Goal: Task Accomplishment & Management: Complete application form

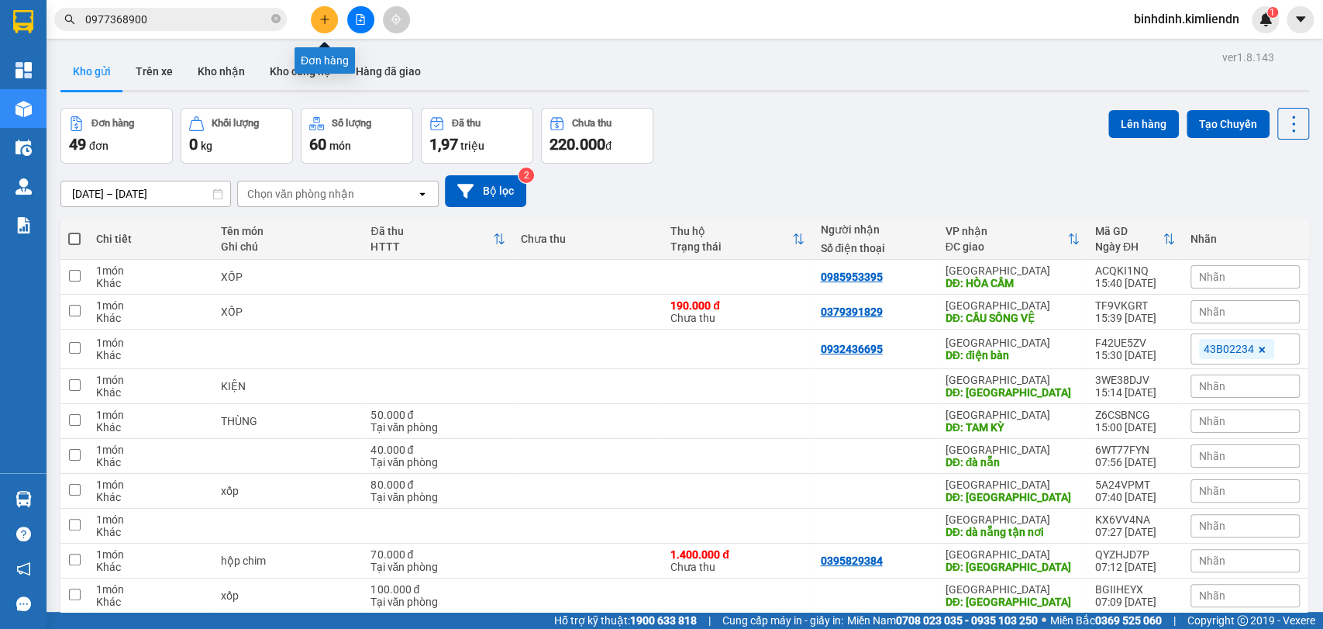
click at [319, 20] on icon "plus" at bounding box center [324, 19] width 11 height 11
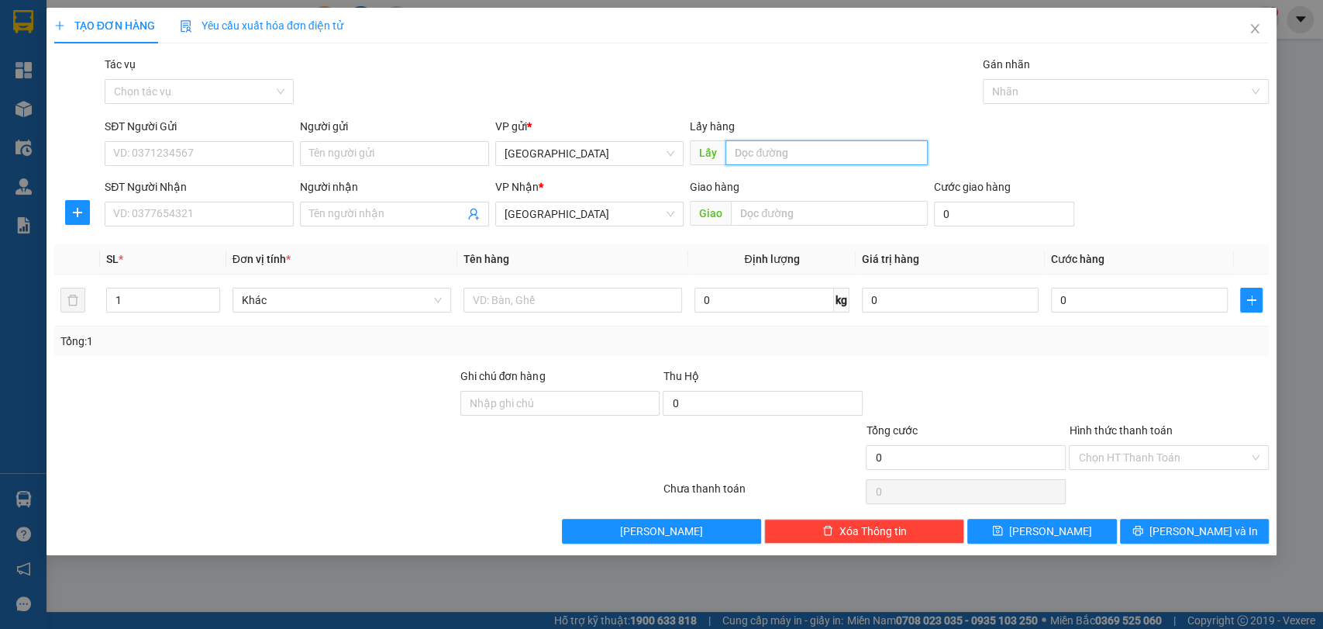
click at [816, 161] on input "text" at bounding box center [827, 152] width 202 height 25
type input "quy nhơn"
click at [815, 217] on input "text" at bounding box center [829, 213] width 197 height 25
click at [1041, 98] on div at bounding box center [1119, 91] width 264 height 19
type input "tam kì"
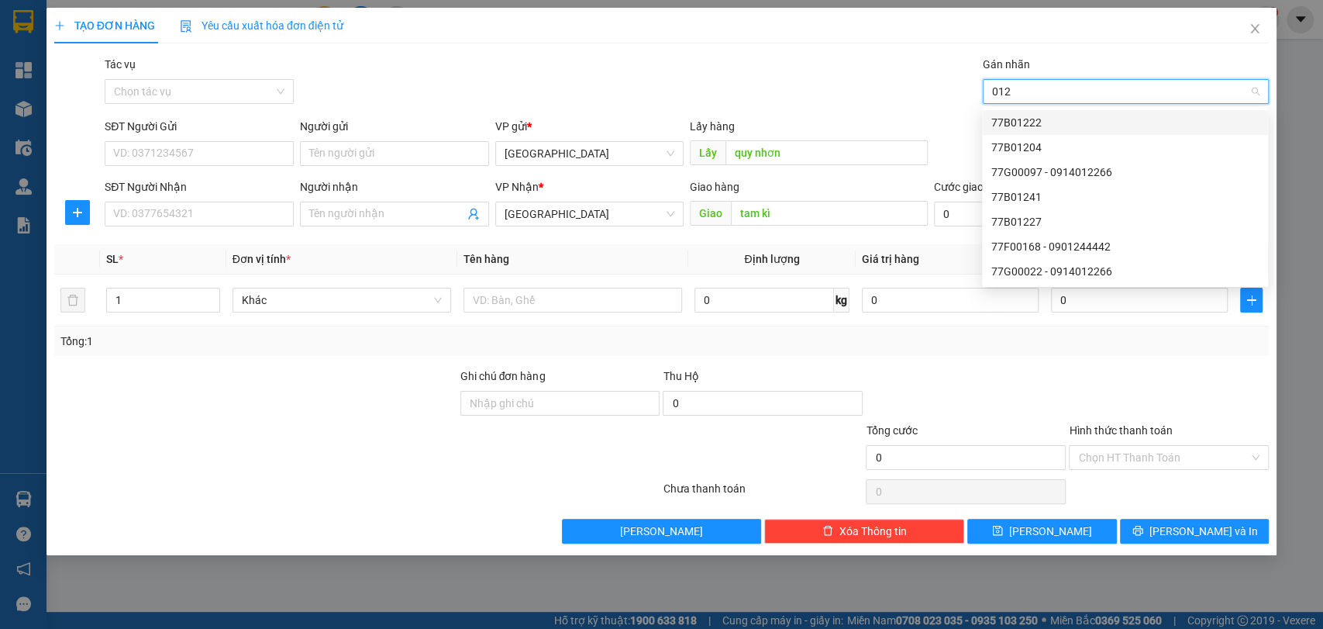
type input "01"
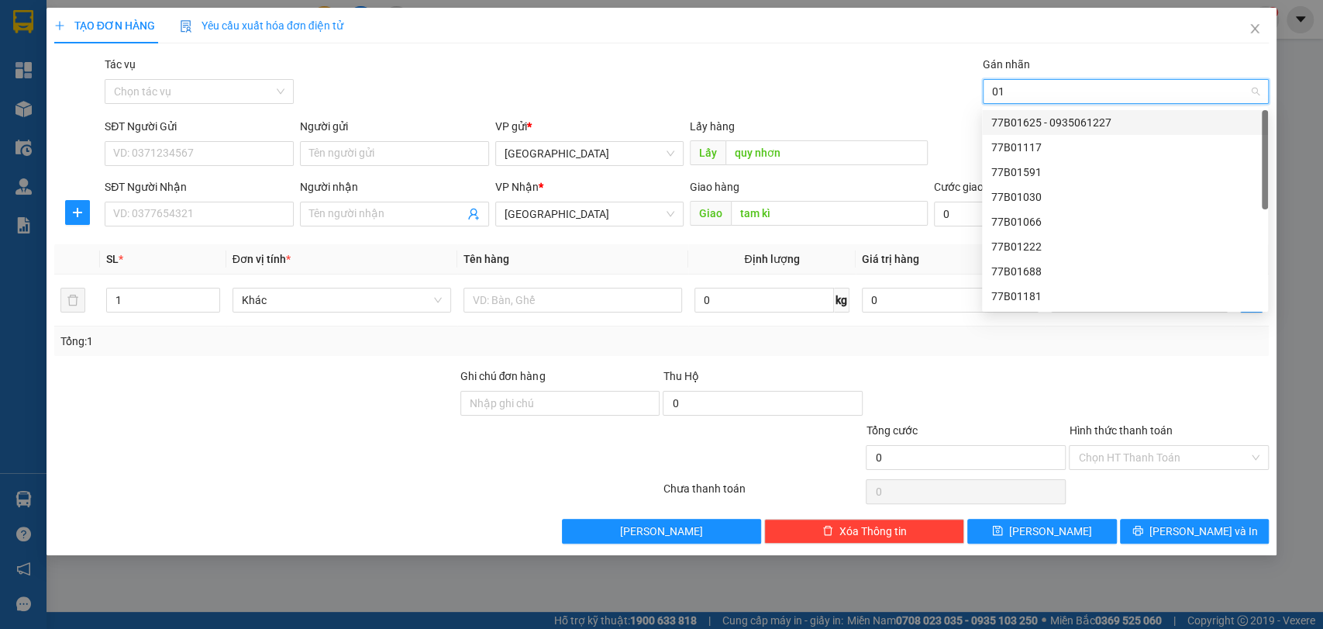
click at [1046, 116] on div "77B01625 - 0935061227" at bounding box center [1124, 122] width 267 height 17
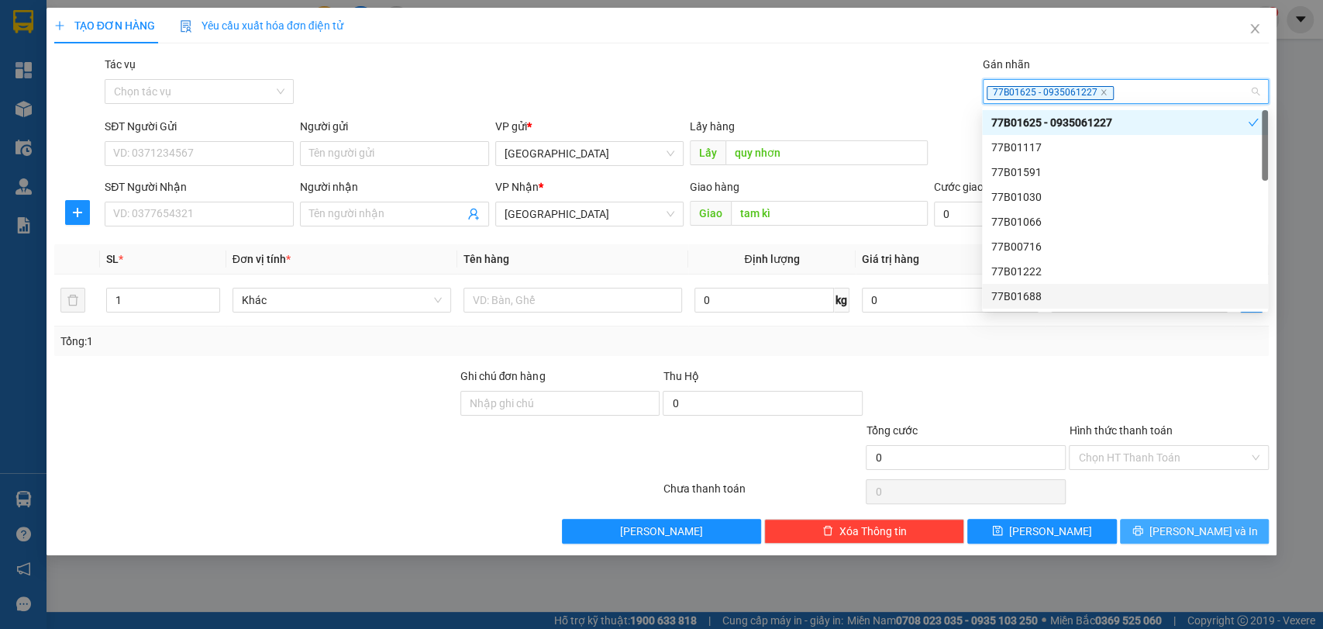
click at [1143, 535] on span "printer" at bounding box center [1137, 531] width 11 height 12
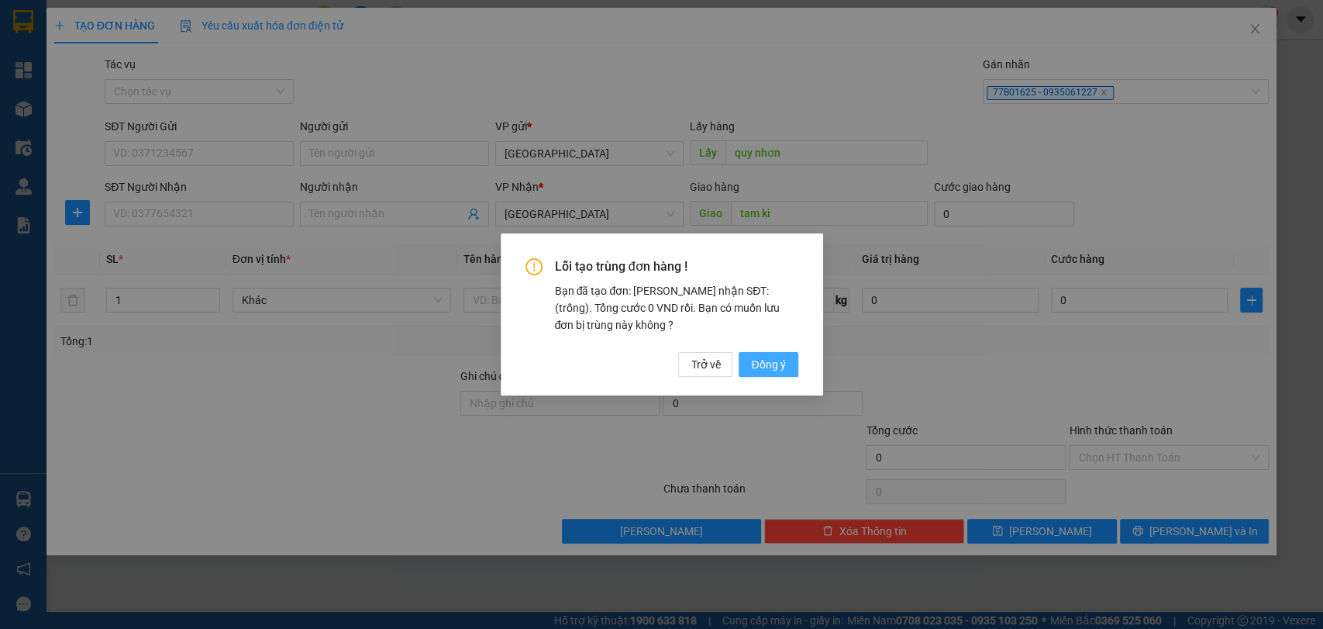
click at [769, 367] on span "Đồng ý" at bounding box center [768, 364] width 34 height 17
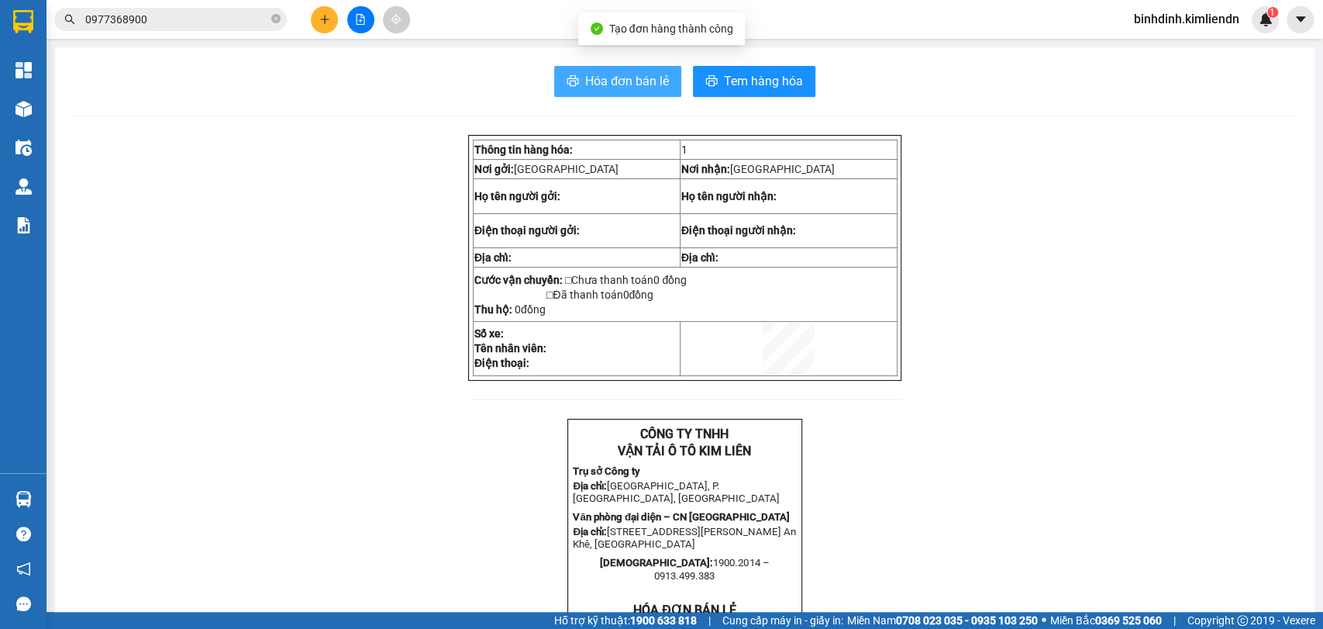
click at [620, 81] on span "Hóa đơn bán lẻ" at bounding box center [627, 80] width 84 height 19
click at [333, 23] on button at bounding box center [324, 19] width 27 height 27
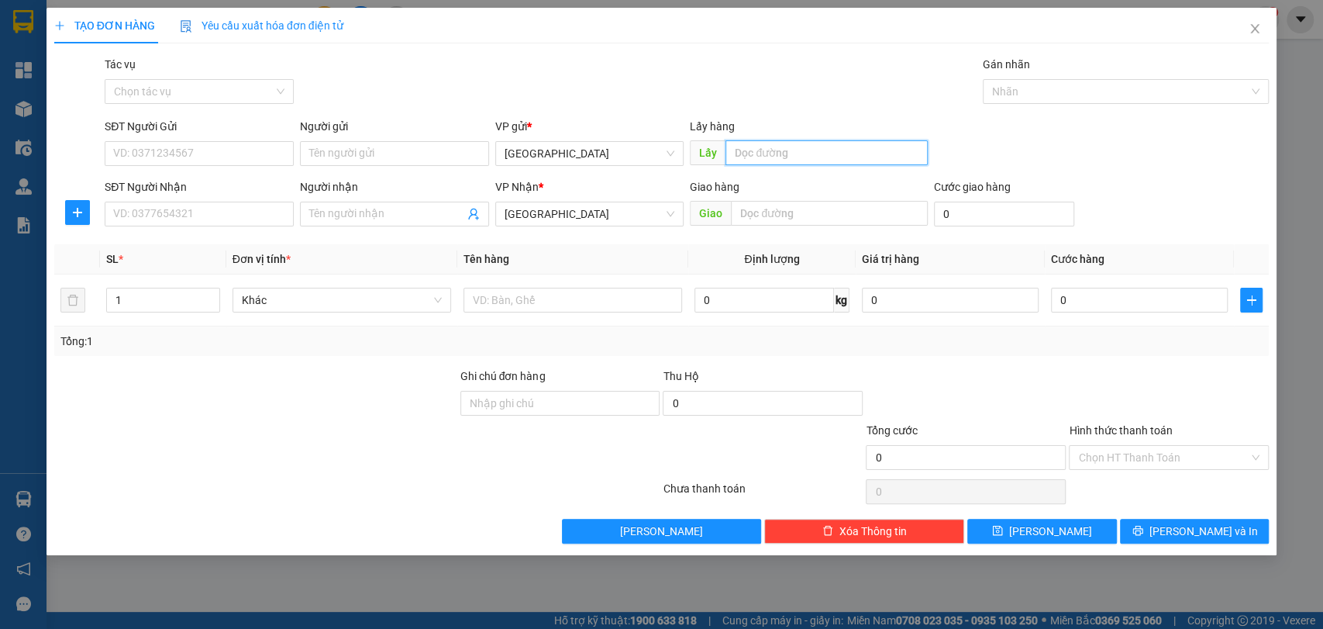
click at [789, 158] on input "text" at bounding box center [827, 152] width 202 height 25
type input "quy nhơn"
click at [787, 218] on input "text" at bounding box center [829, 213] width 197 height 25
click at [1032, 86] on div at bounding box center [1119, 91] width 264 height 19
type input "phù mỹ"
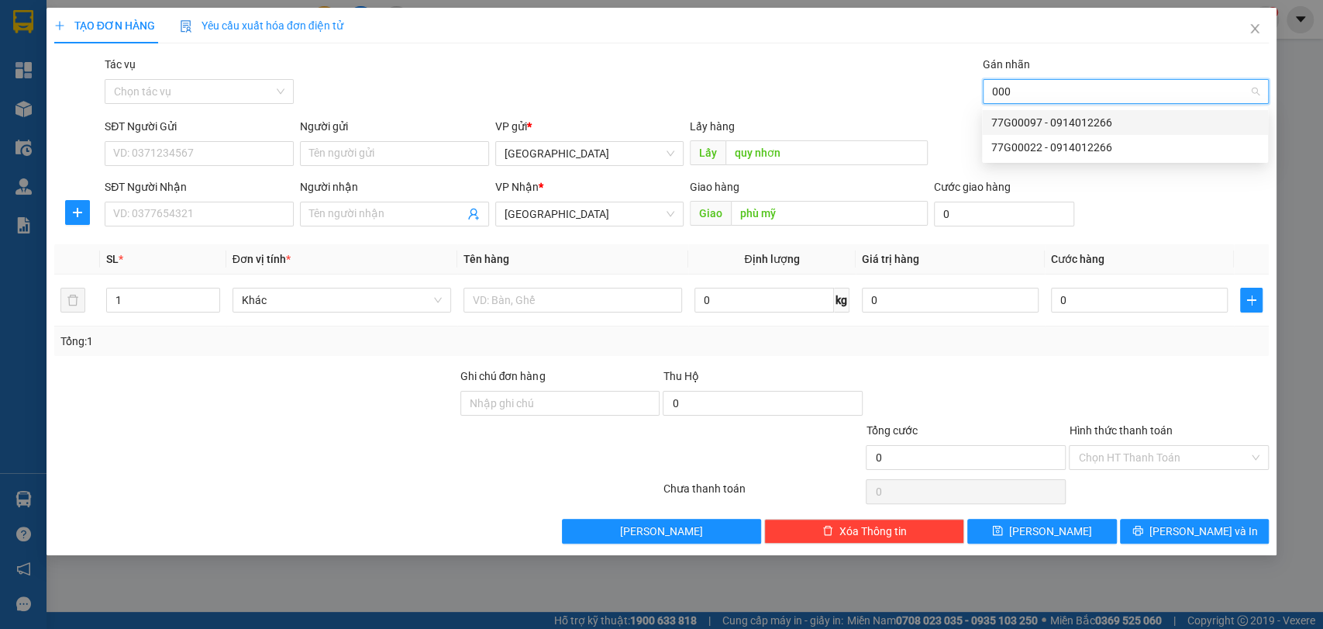
type input "0002"
click at [1036, 114] on div "77G00022 - 0914012266" at bounding box center [1124, 122] width 267 height 17
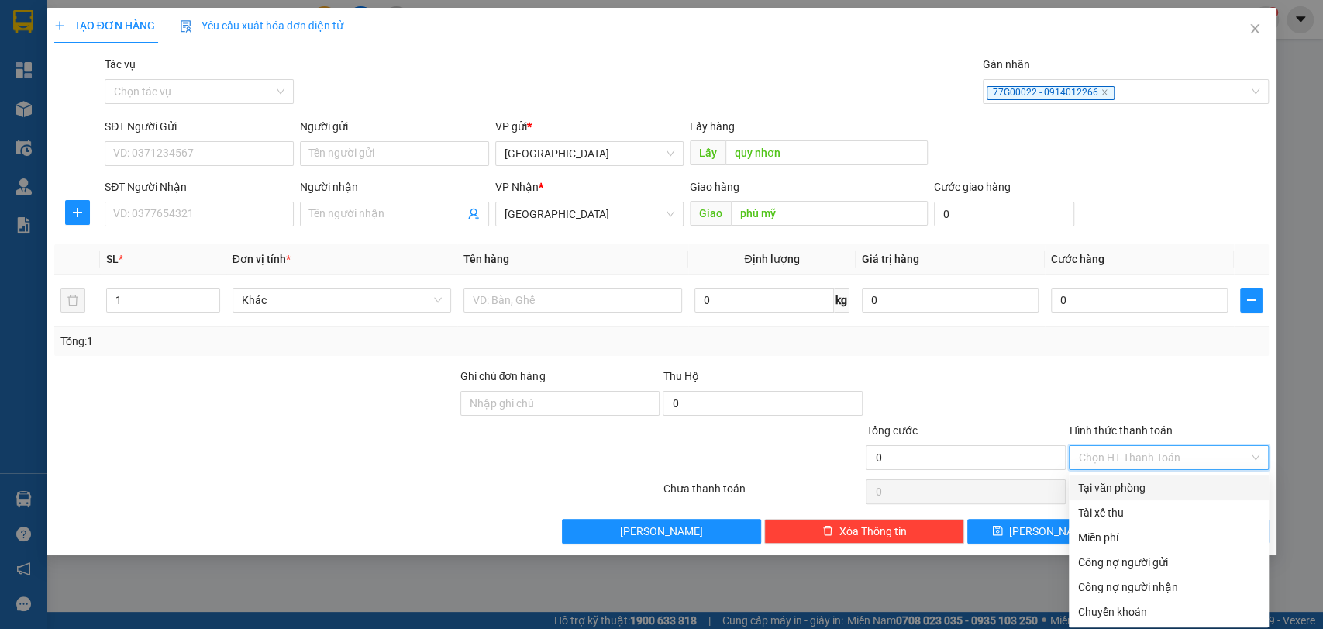
click at [1109, 463] on input "Hình thức thanh toán" at bounding box center [1163, 457] width 171 height 23
click at [1109, 488] on div "Tại văn phòng" at bounding box center [1168, 487] width 181 height 17
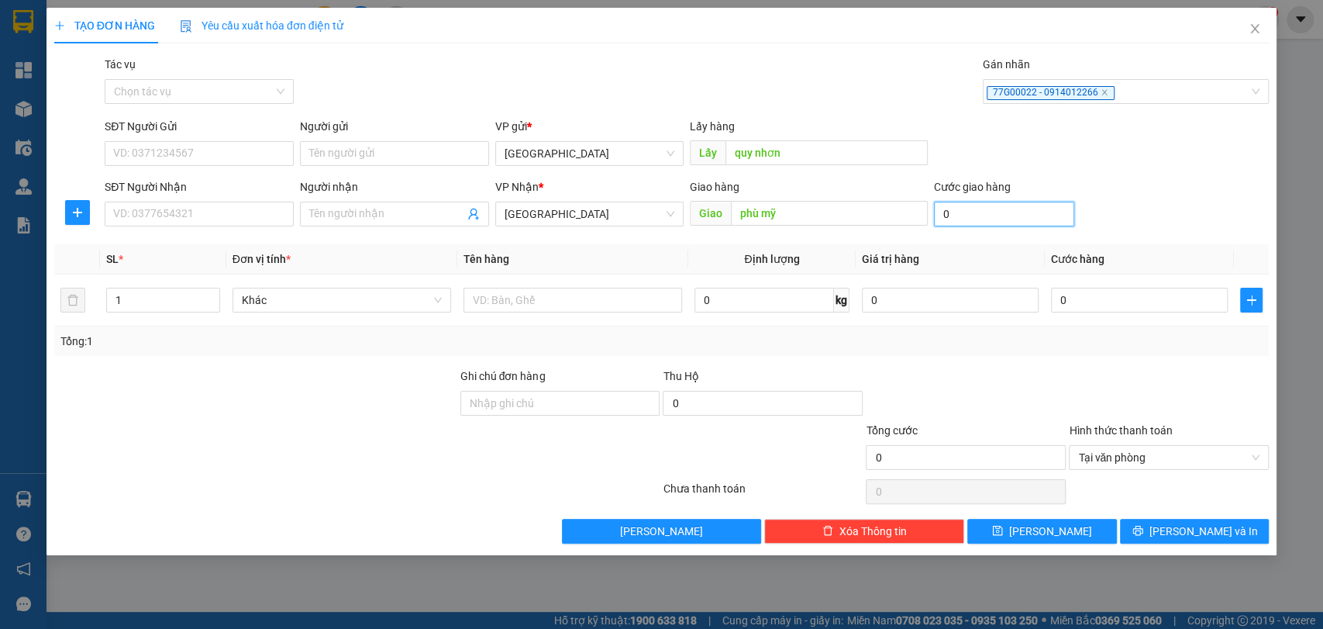
click at [974, 225] on input "0" at bounding box center [1004, 214] width 140 height 25
type input "3"
type input "30"
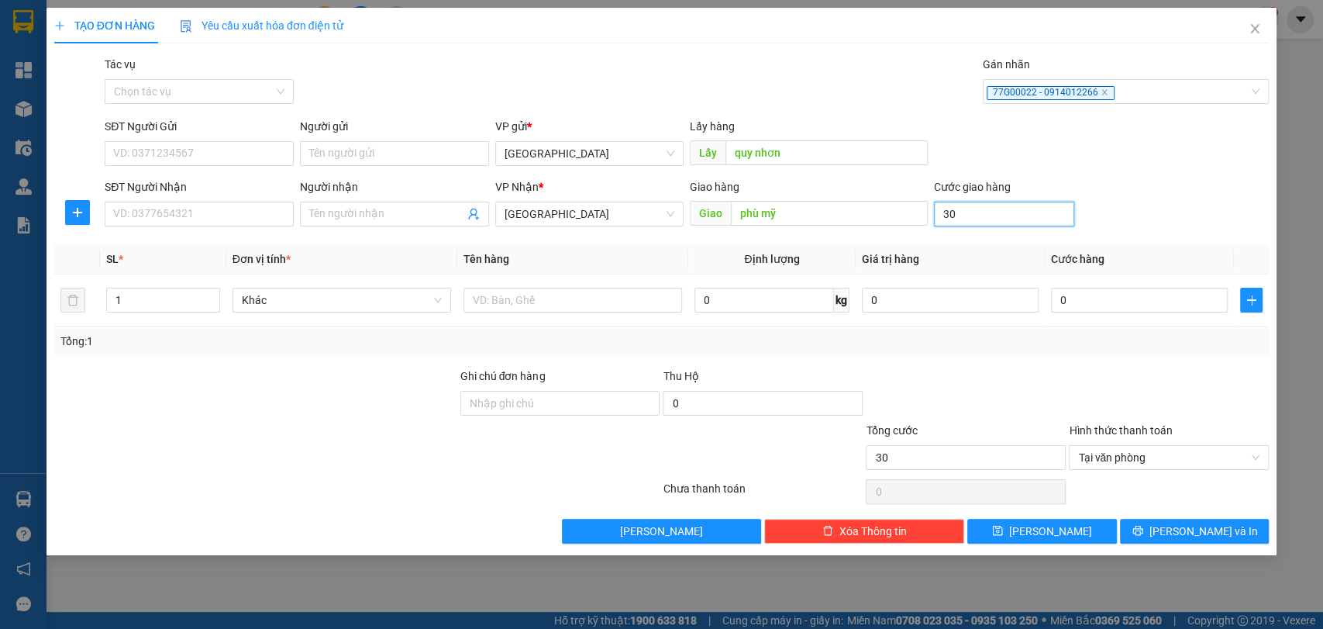
type input "30.000"
click at [1246, 534] on button "[PERSON_NAME] và In" at bounding box center [1194, 531] width 149 height 25
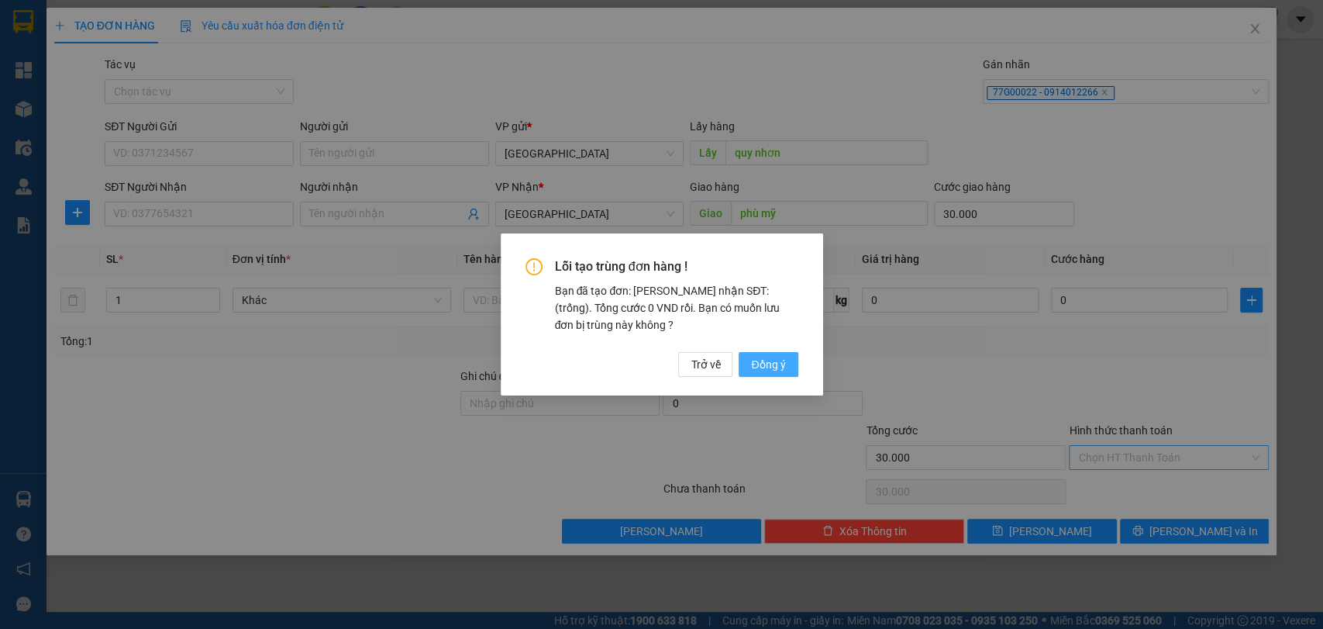
click at [760, 367] on span "Đồng ý" at bounding box center [768, 364] width 34 height 17
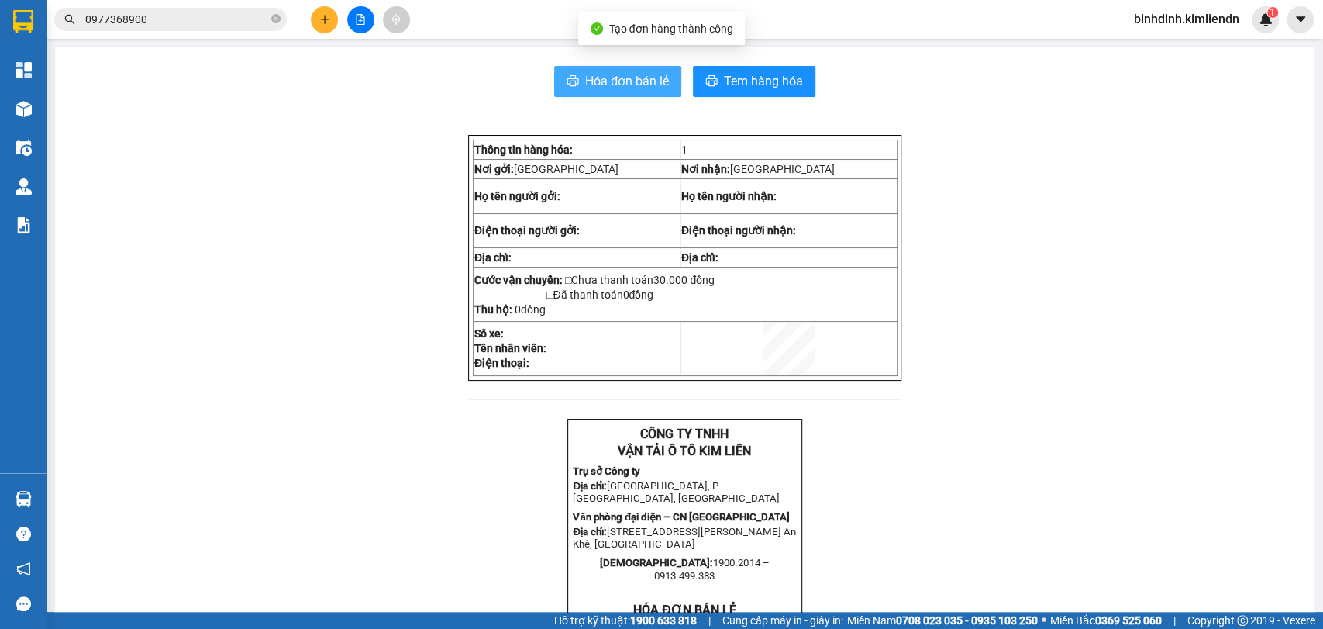
click at [591, 85] on span "Hóa đơn bán lẻ" at bounding box center [627, 80] width 84 height 19
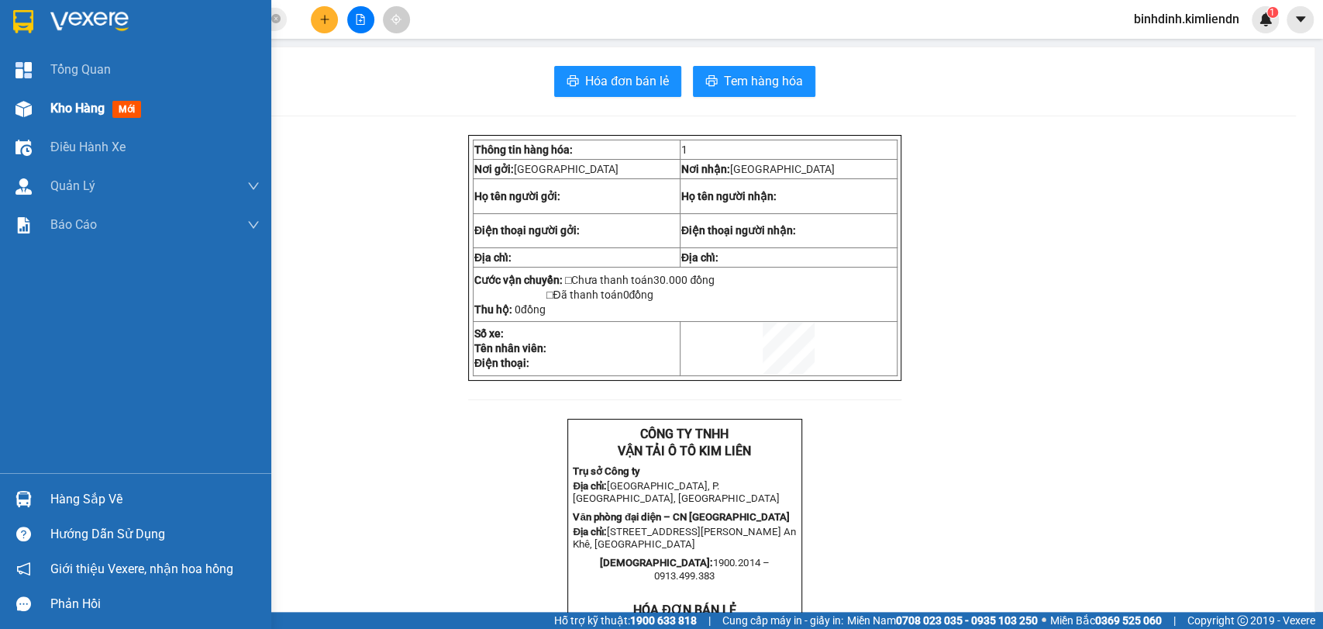
click at [16, 119] on div at bounding box center [23, 108] width 27 height 27
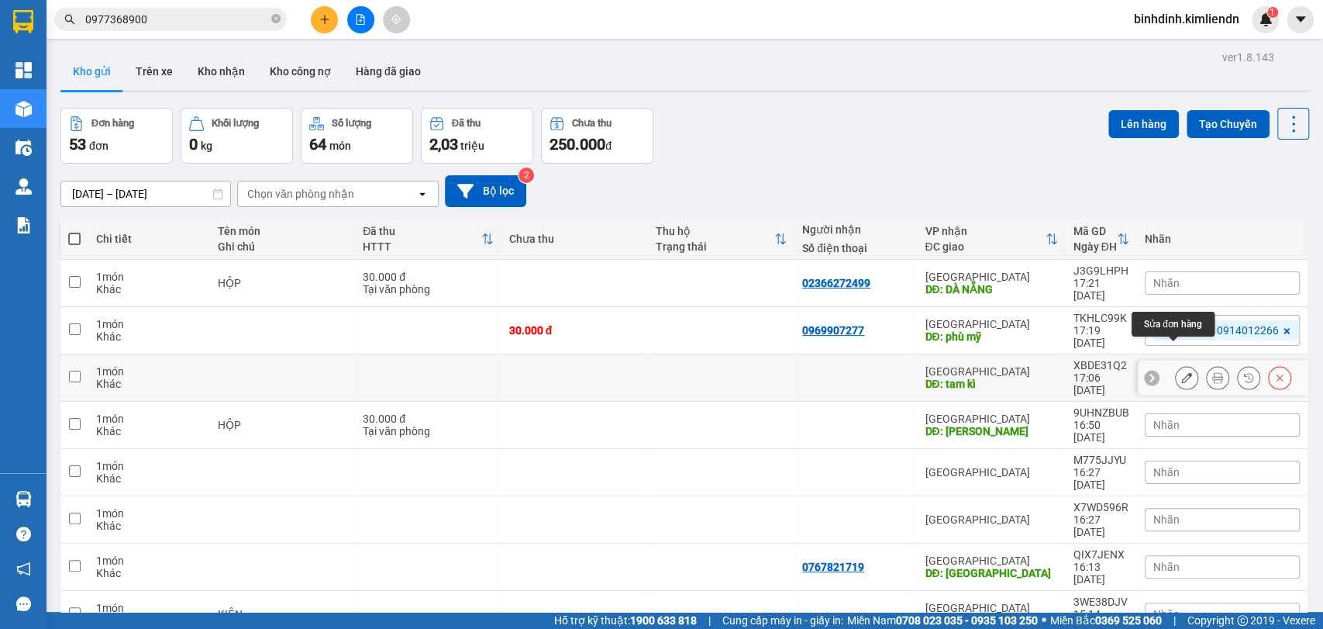
click at [1181, 372] on icon at bounding box center [1186, 377] width 11 height 11
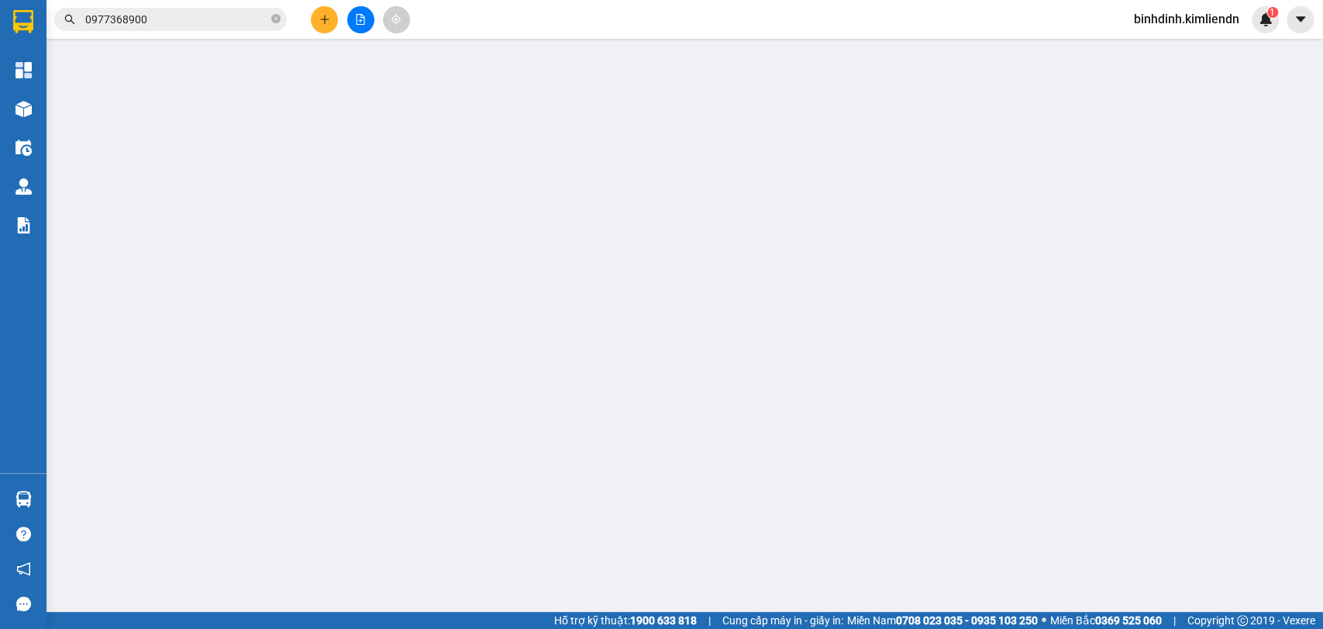
type input "quy nhơn"
type input "tam kì"
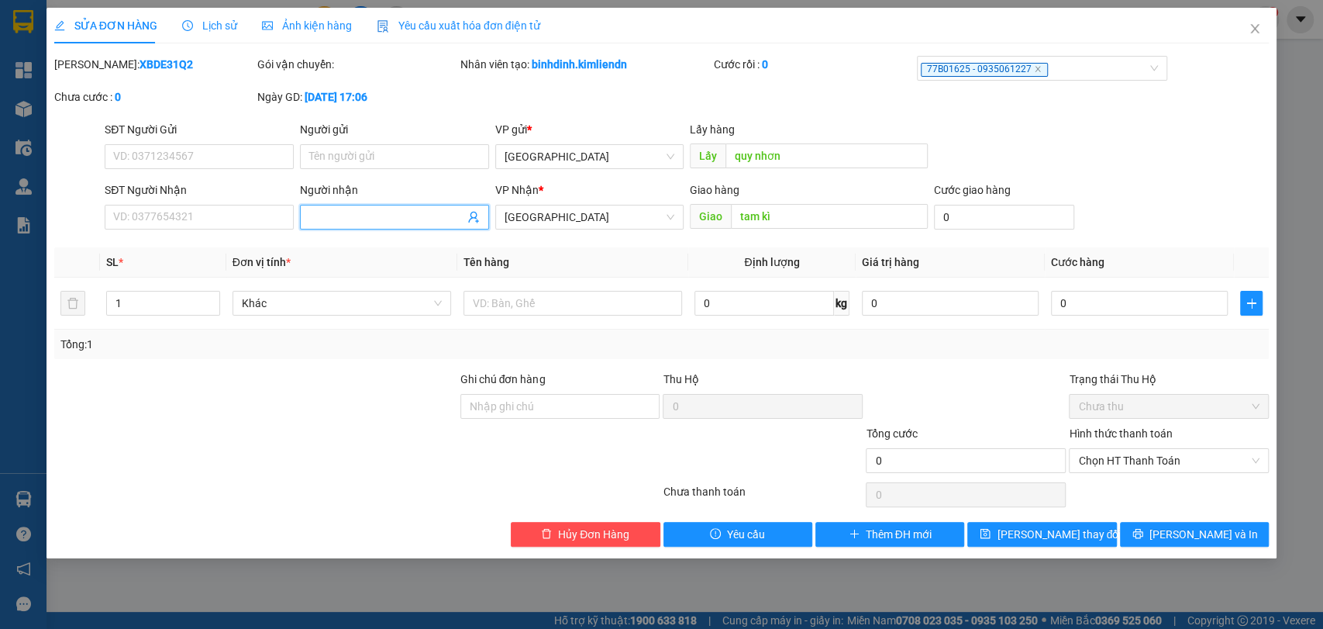
click at [428, 219] on input "Người nhận" at bounding box center [386, 217] width 155 height 17
type input "lên"
click at [1057, 542] on button "[PERSON_NAME] thay đổi" at bounding box center [1041, 534] width 149 height 25
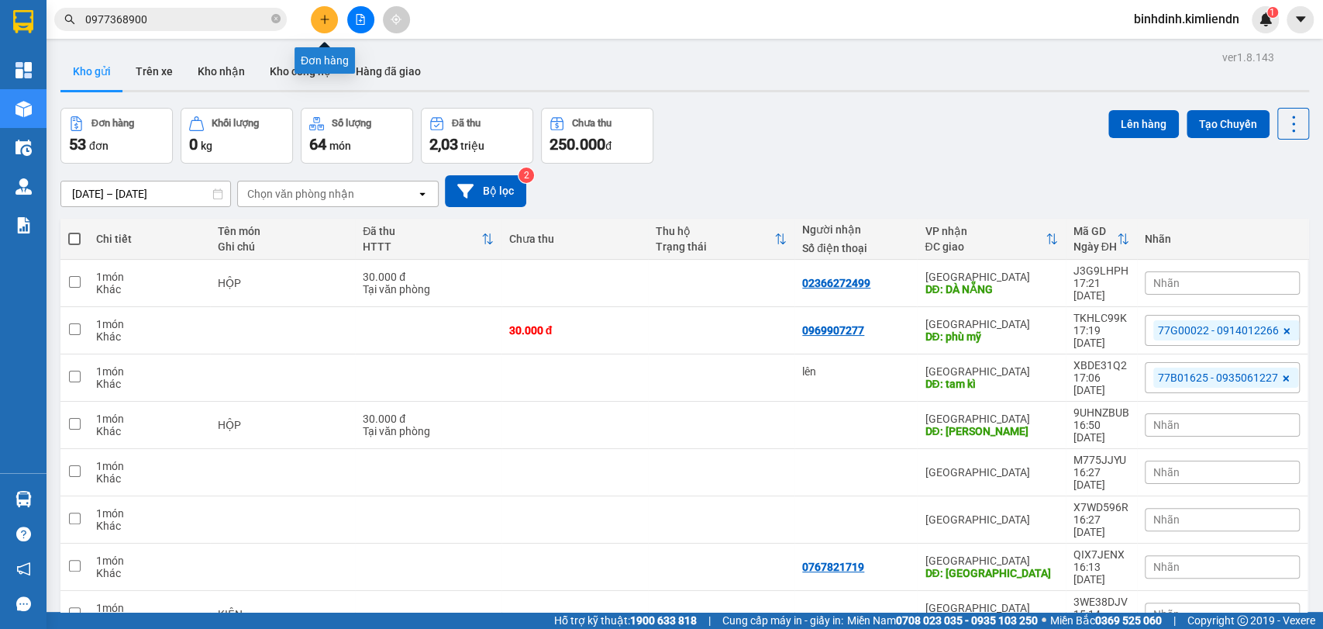
click at [333, 22] on button at bounding box center [324, 19] width 27 height 27
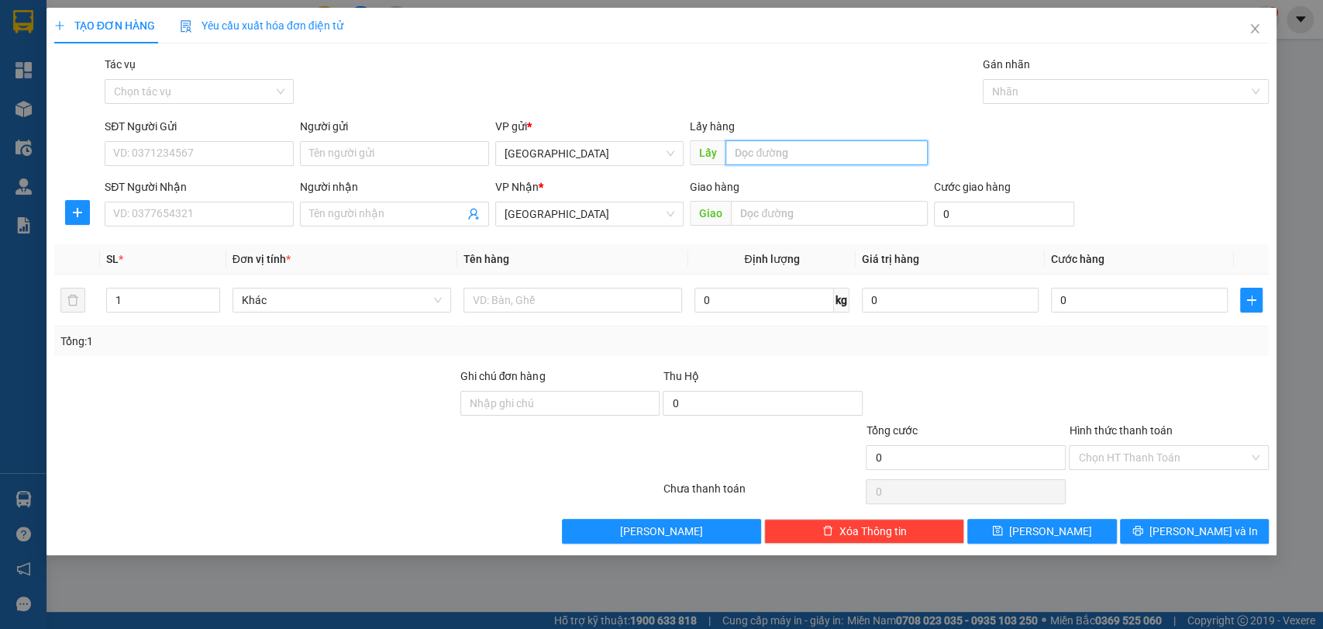
click at [746, 150] on input "text" at bounding box center [827, 152] width 202 height 25
type input "quy nhơn"
click at [764, 219] on input "t" at bounding box center [829, 213] width 197 height 25
type input "tam kỳ"
type input "4"
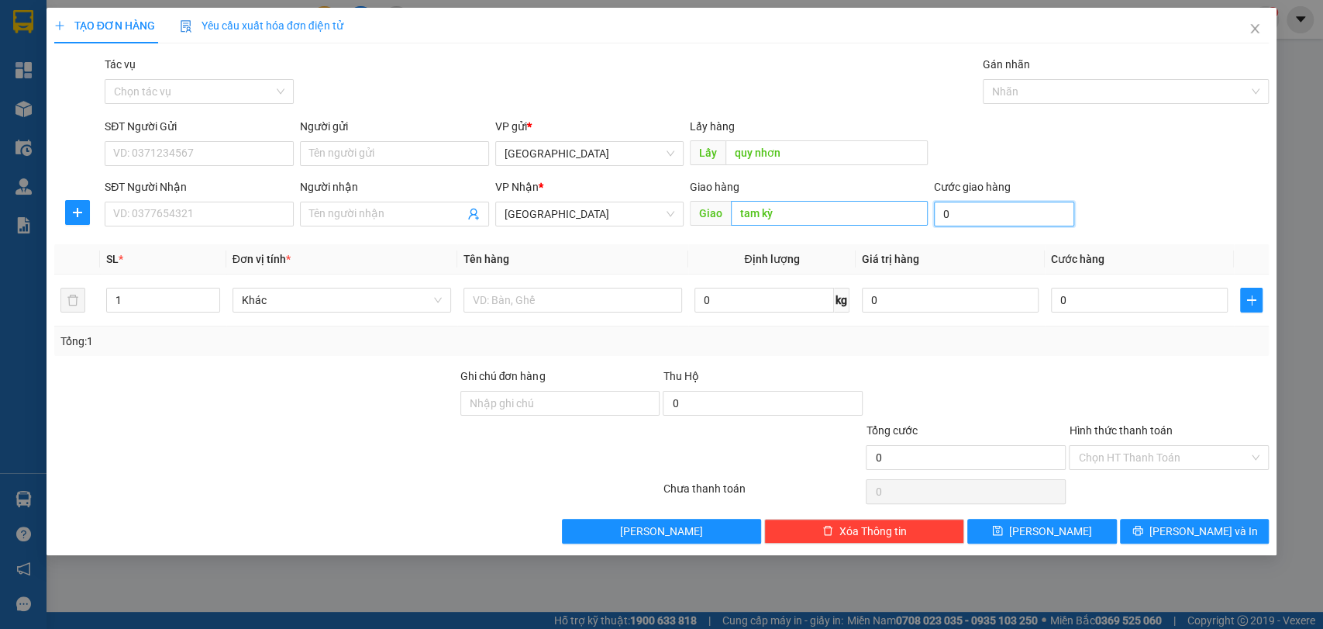
type input "4"
type input "40"
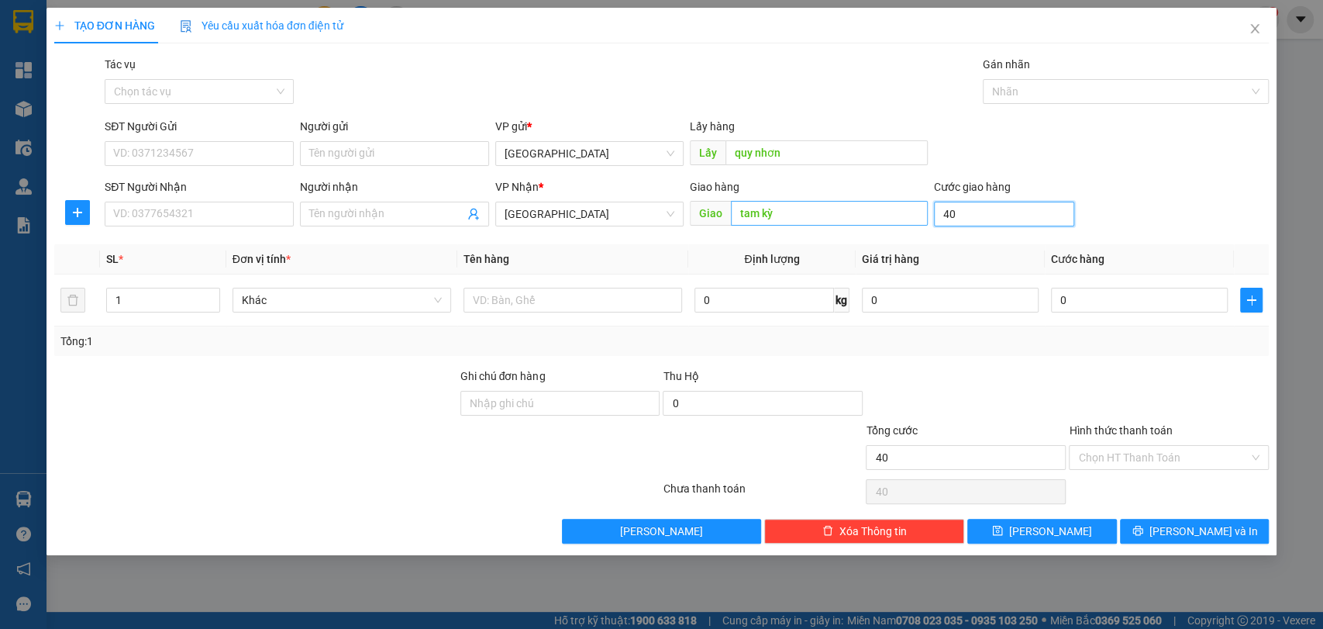
type input "400"
type input "4.000"
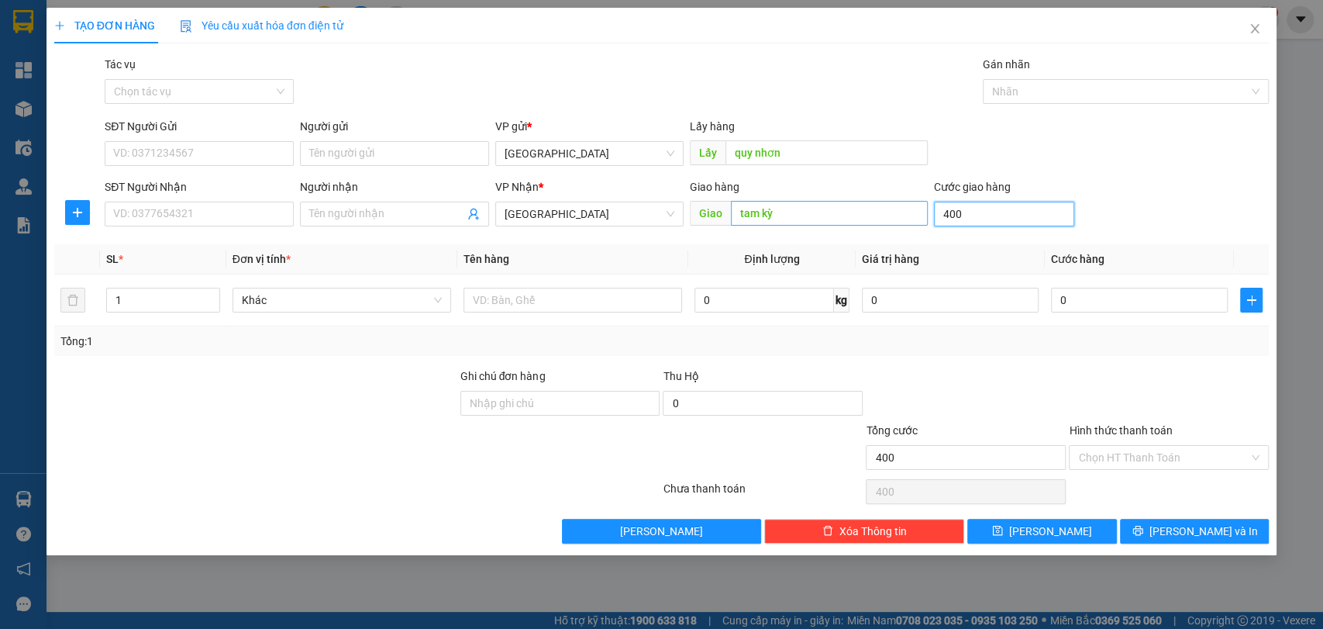
type input "4.000"
type input "40.000"
click at [1040, 98] on div at bounding box center [1119, 91] width 264 height 19
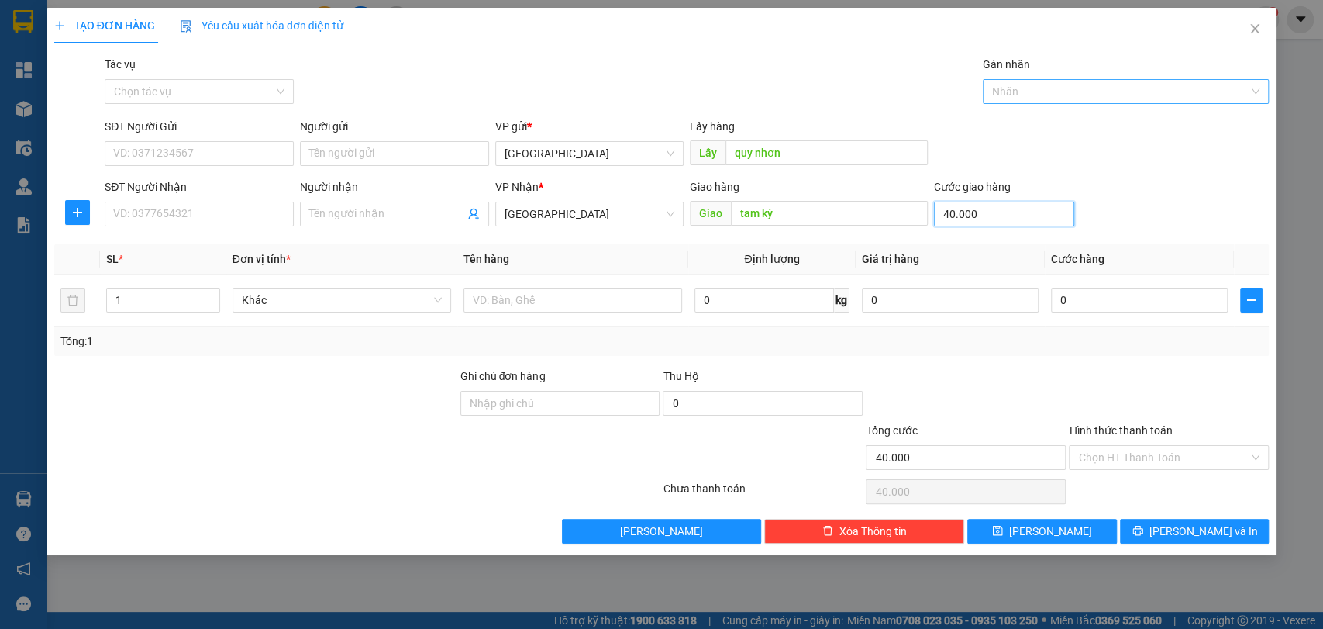
type input "40.000"
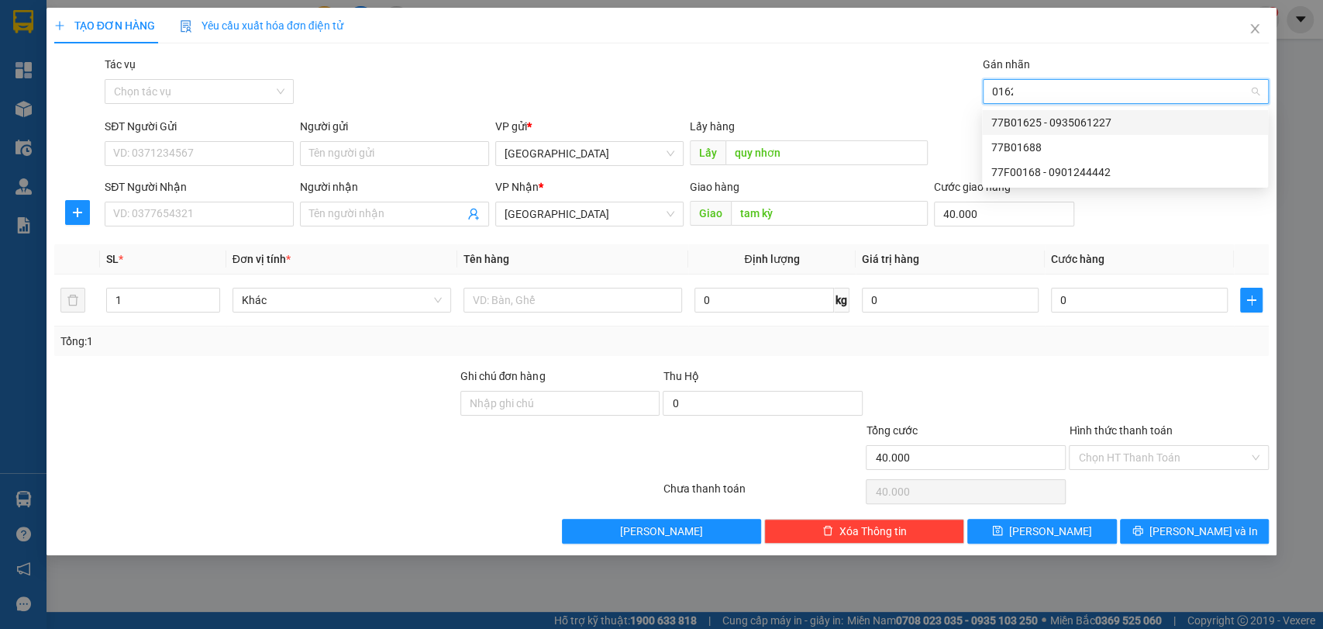
type input "01625"
click at [1046, 119] on div "77B01625 - 0935061227" at bounding box center [1124, 122] width 267 height 17
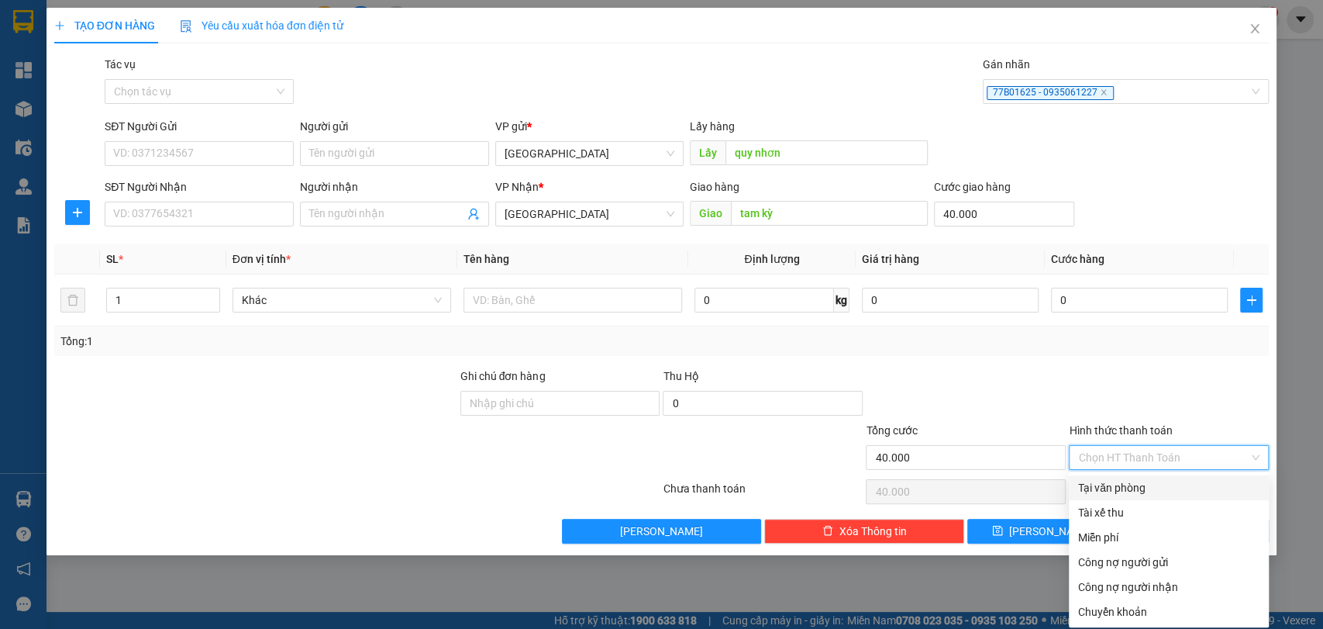
click at [1169, 448] on input "Hình thức thanh toán" at bounding box center [1163, 457] width 171 height 23
click at [1143, 482] on div "Tại văn phòng" at bounding box center [1168, 487] width 181 height 17
type input "0"
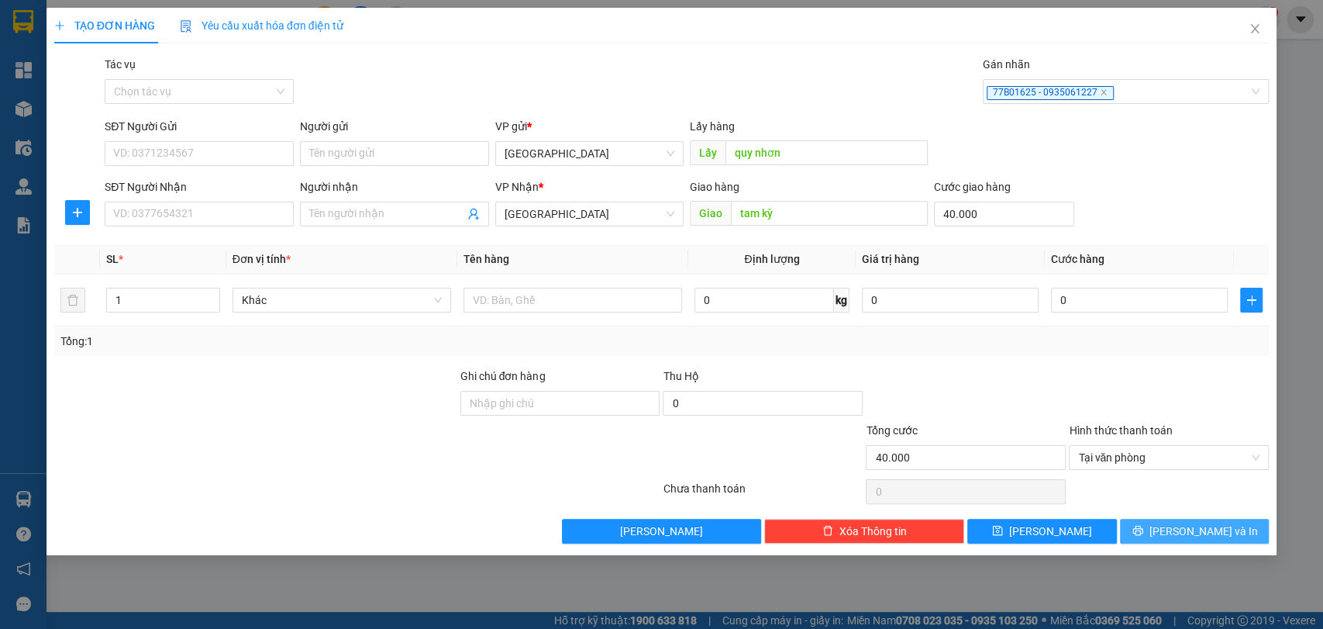
click at [1155, 526] on button "[PERSON_NAME] và In" at bounding box center [1194, 531] width 149 height 25
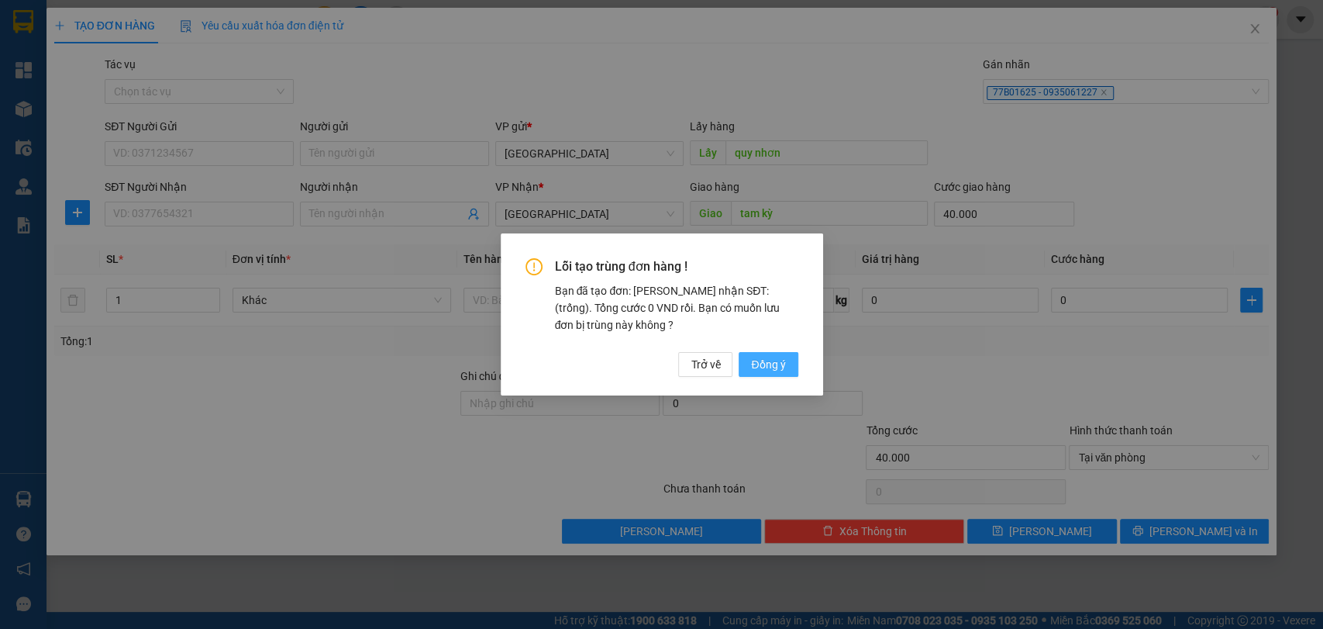
click at [777, 361] on span "Đồng ý" at bounding box center [768, 364] width 34 height 17
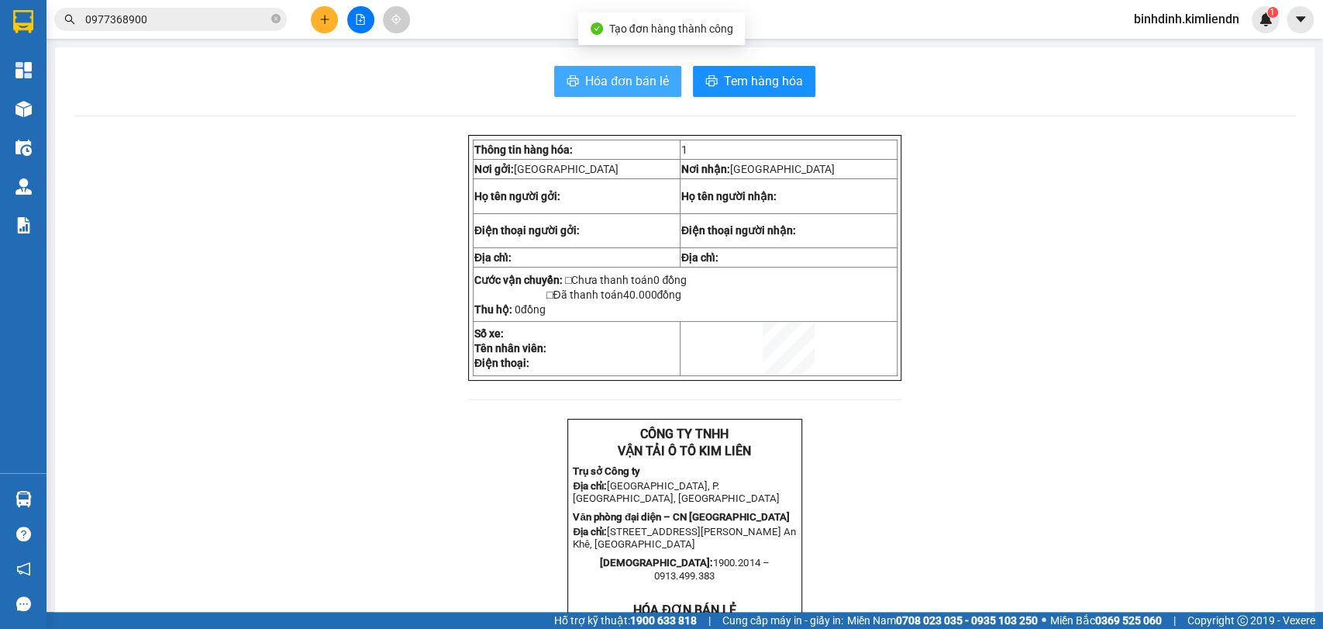
click at [649, 74] on span "Hóa đơn bán lẻ" at bounding box center [627, 80] width 84 height 19
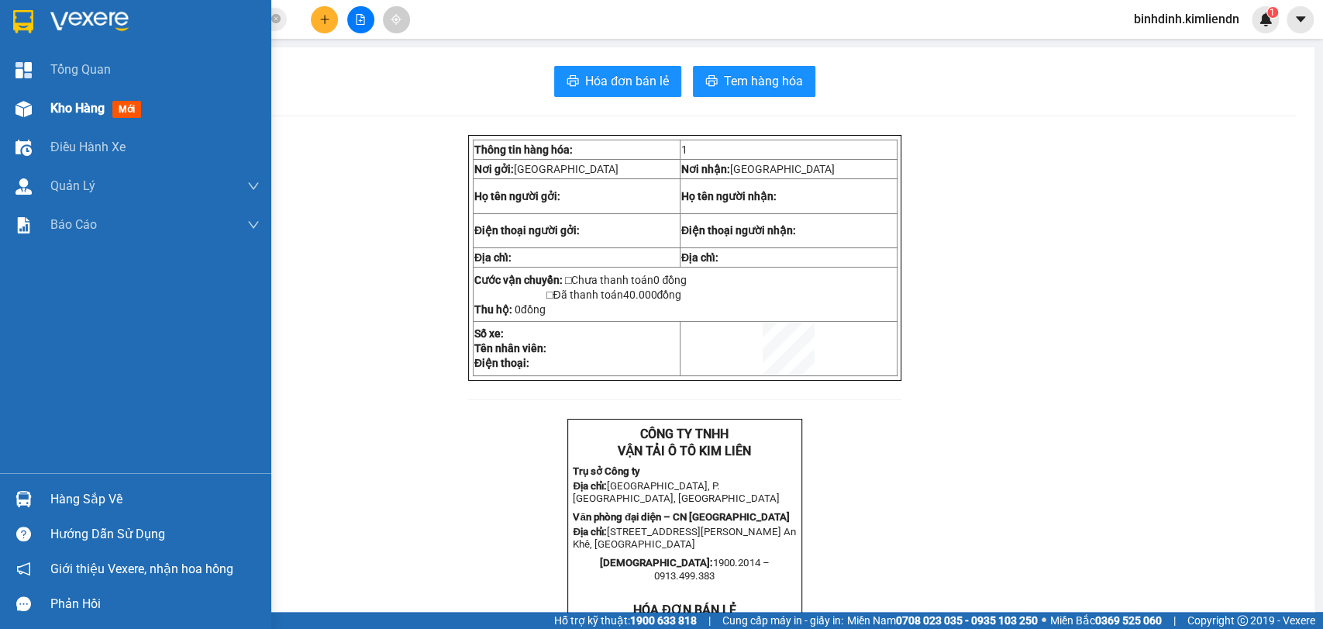
click at [37, 120] on div "Kho hàng mới" at bounding box center [135, 108] width 271 height 39
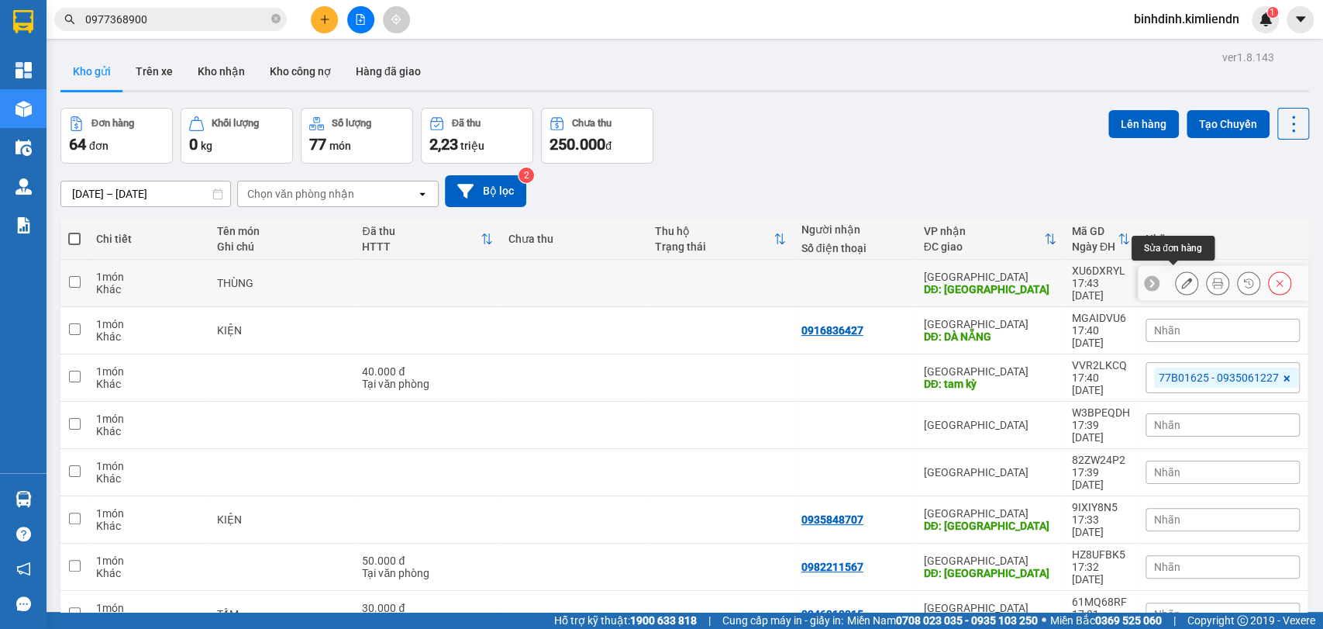
click at [1181, 278] on icon at bounding box center [1186, 283] width 11 height 11
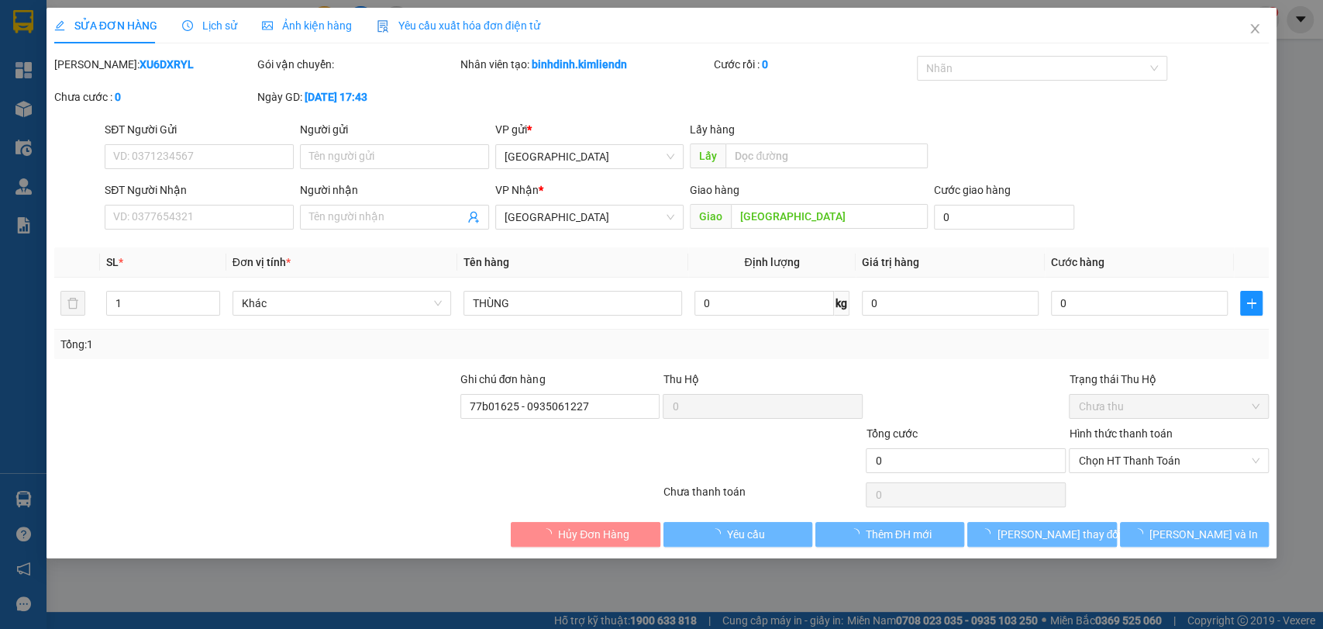
type input "[GEOGRAPHIC_DATA]"
type input "77b01625 - 0935061227"
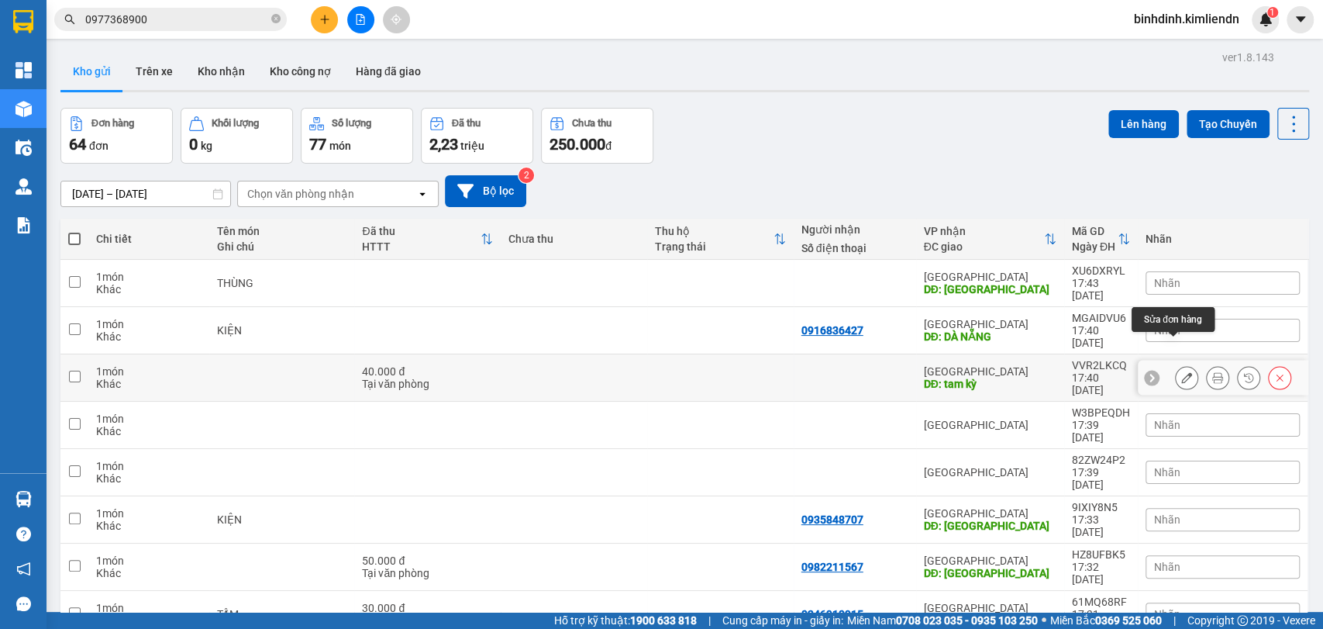
click at [1178, 364] on button at bounding box center [1187, 377] width 22 height 27
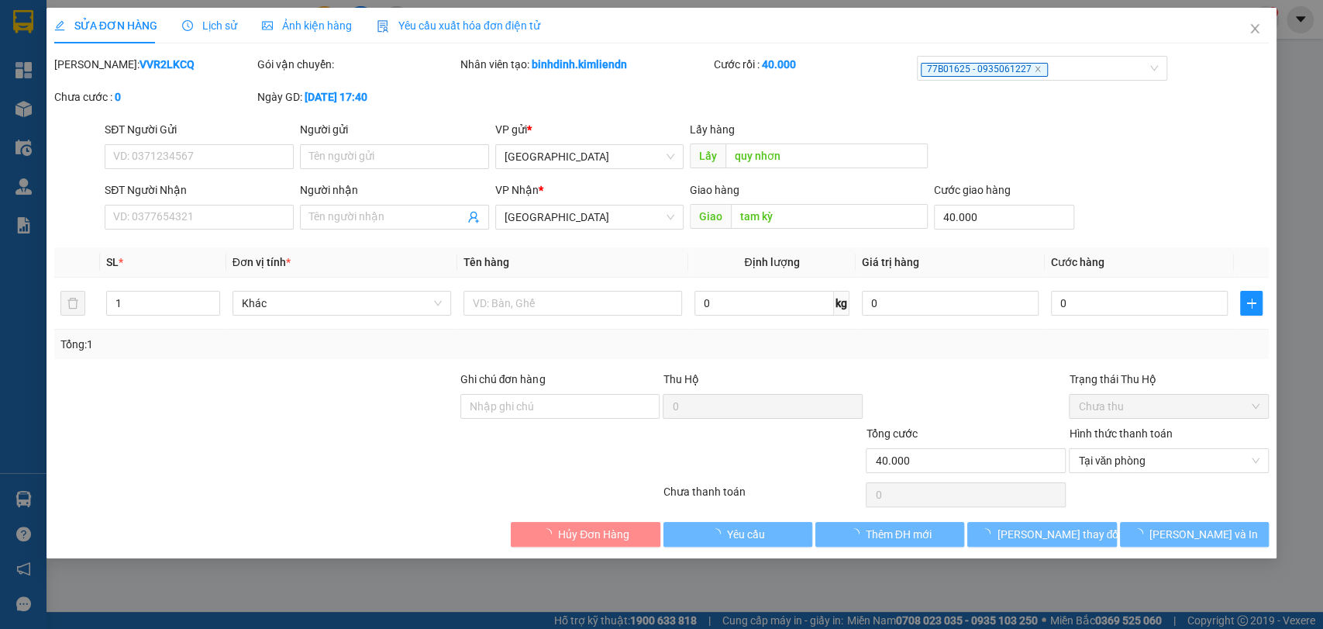
type input "quy nhơn"
type input "tam kỳ"
type input "40.000"
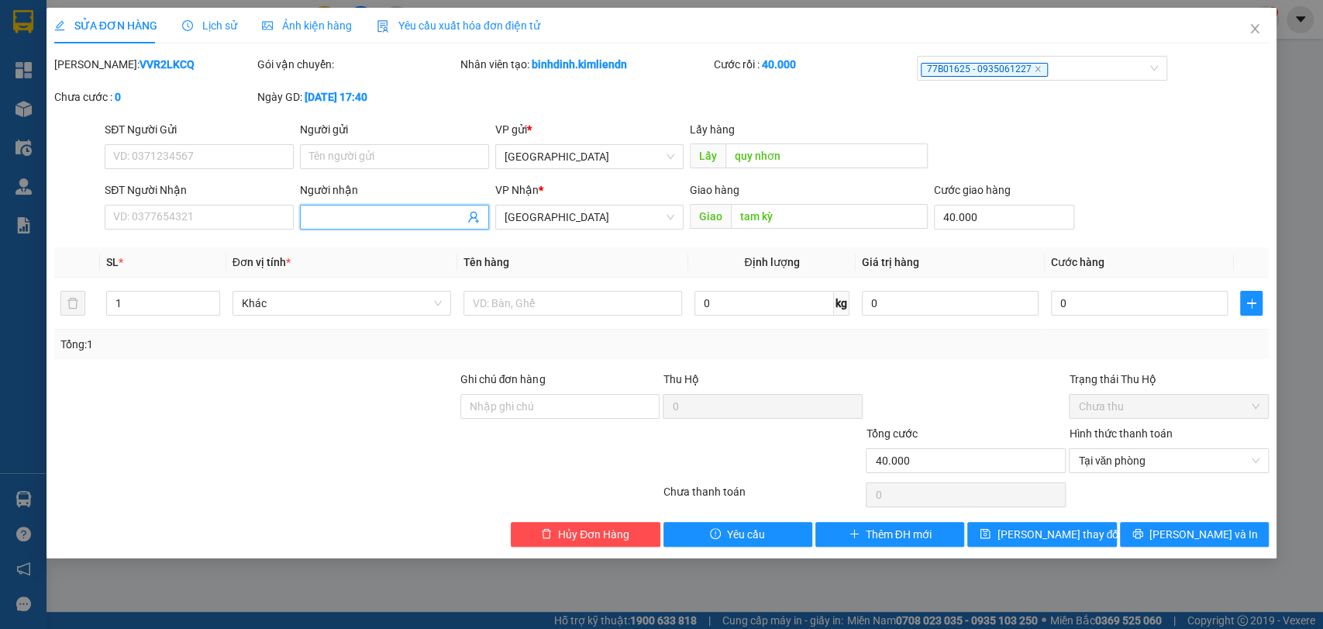
click at [384, 213] on input "Người nhận" at bounding box center [386, 217] width 155 height 17
type input "mai kin"
click at [373, 250] on div "mai kin - 0906445006" at bounding box center [394, 248] width 171 height 17
type input "0906445006"
type input "mai kin"
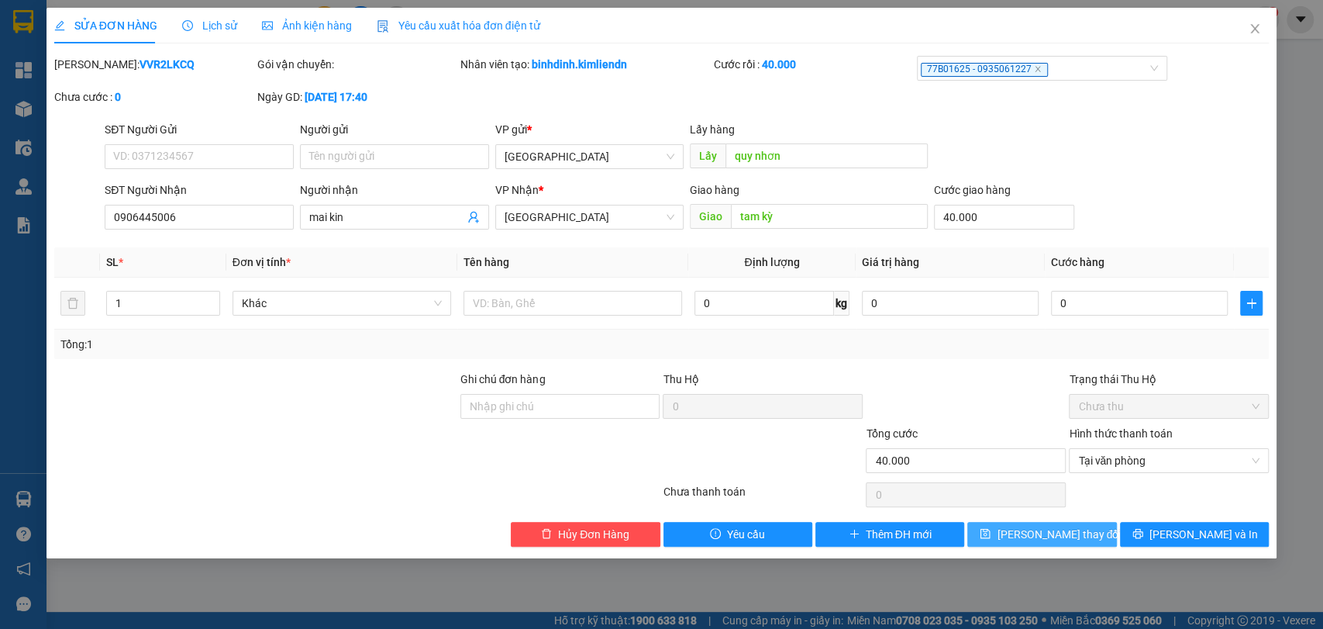
click at [991, 537] on icon "save" at bounding box center [986, 534] width 10 height 10
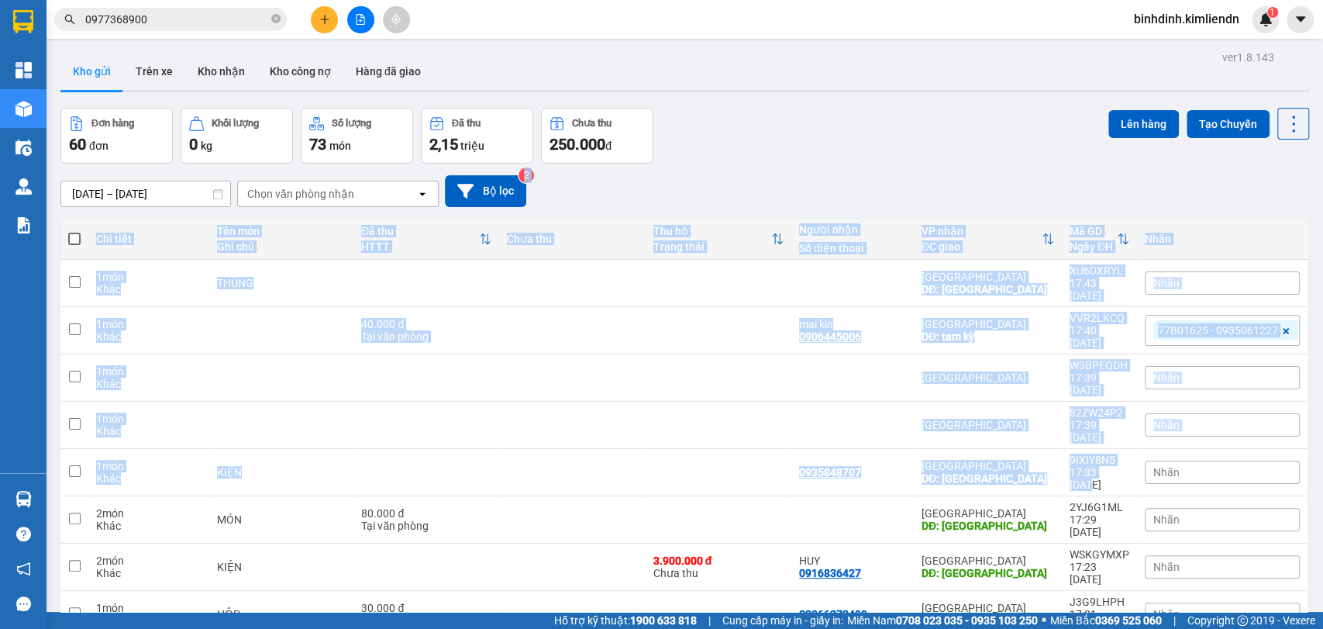
drag, startPoint x: 1115, startPoint y: 432, endPoint x: 949, endPoint y: 167, distance: 312.5
click at [949, 167] on div "ver 1.8.143 Kho gửi Trên xe Kho nhận Kho công nợ Hàng đã giao Đơn hàng 60 đơn K…" at bounding box center [684, 418] width 1261 height 742
click at [949, 167] on div "[DATE] – [DATE] Press the down arrow key to interact with the calendar and sele…" at bounding box center [684, 191] width 1249 height 55
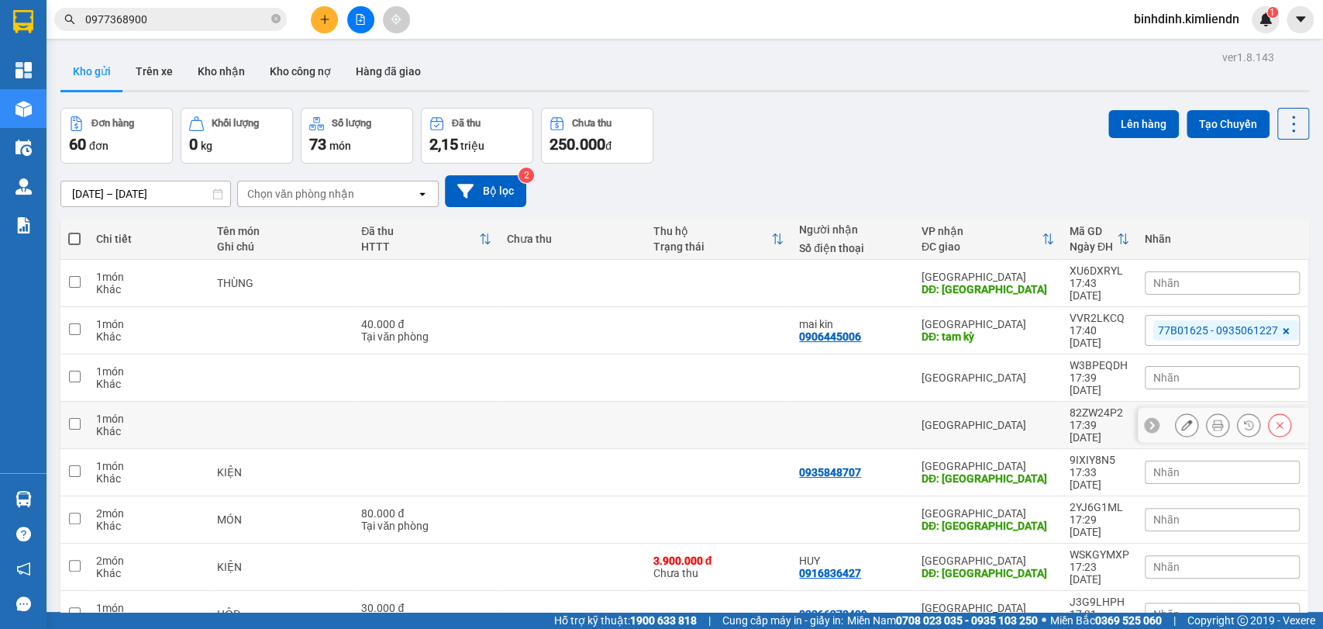
click at [1107, 406] on div "82ZW24P2" at bounding box center [1100, 412] width 60 height 12
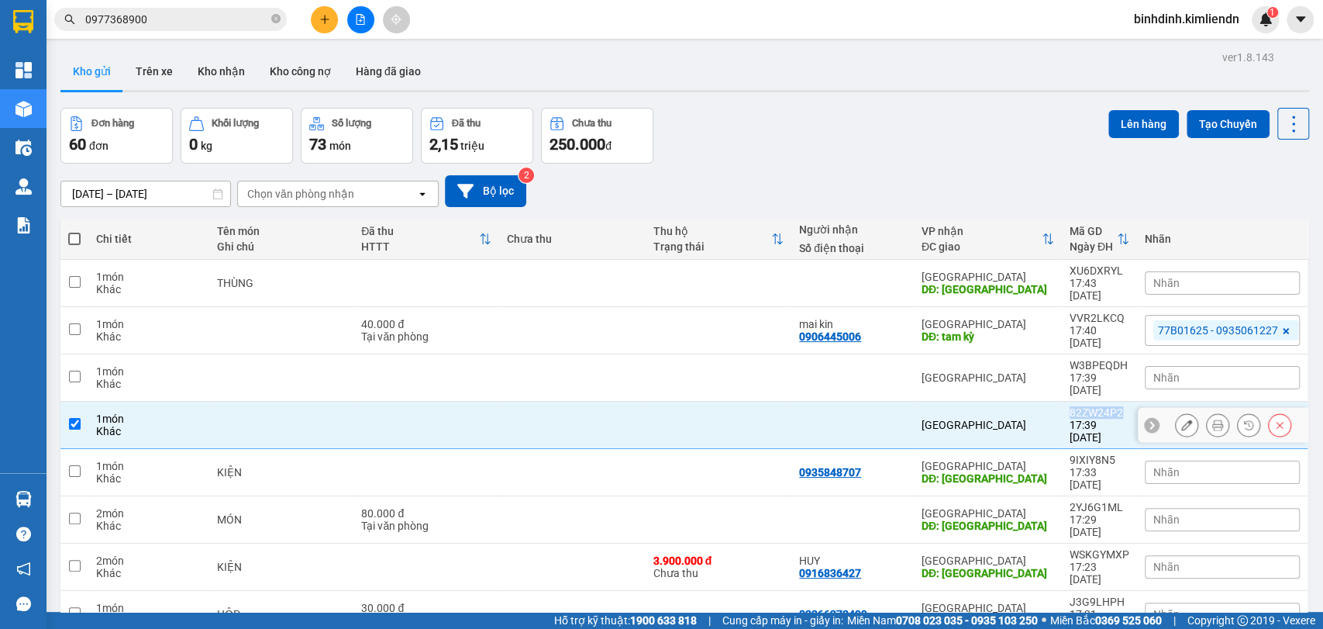
click at [1107, 406] on div "82ZW24P2" at bounding box center [1100, 412] width 60 height 12
checkbox input "false"
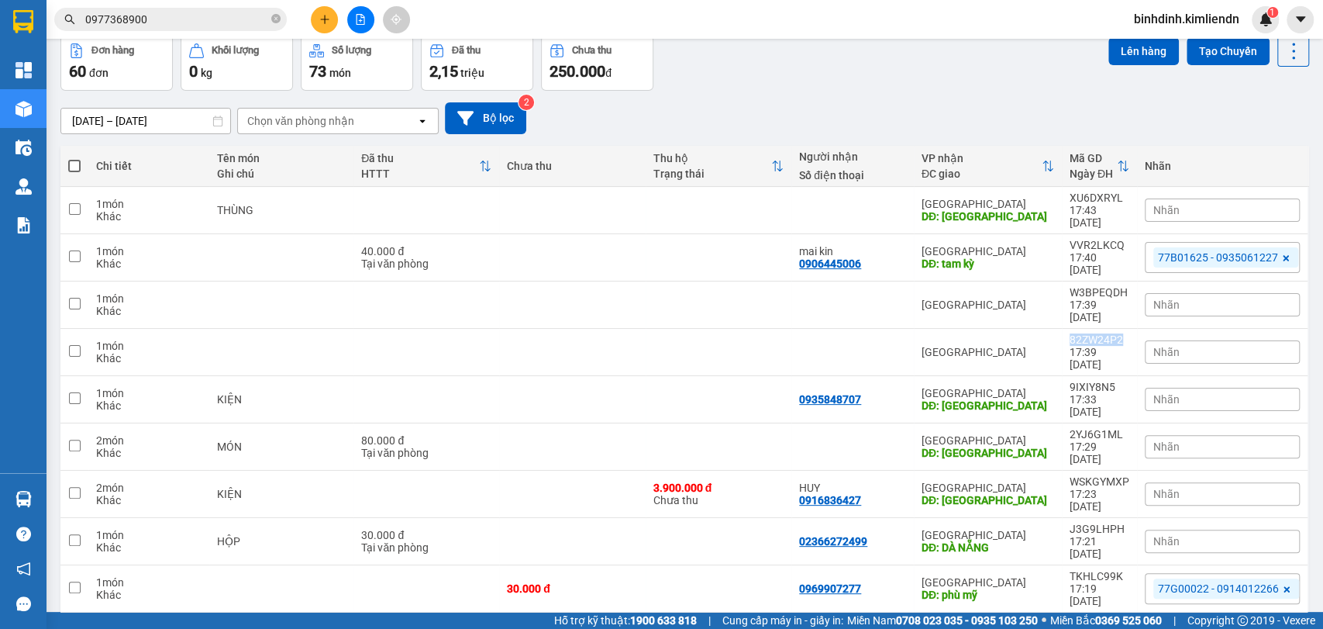
scroll to position [72, 0]
click at [1181, 628] on icon at bounding box center [1186, 636] width 11 height 11
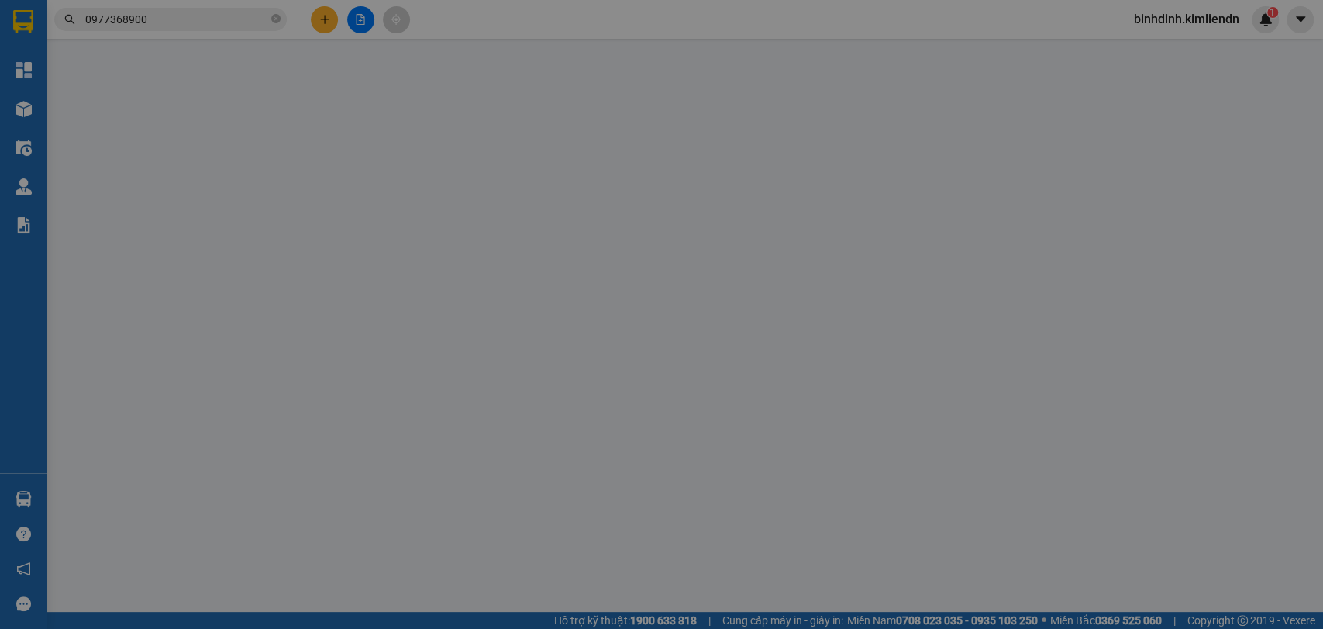
type input "quy nhơn"
type input "lên"
type input "tam kì"
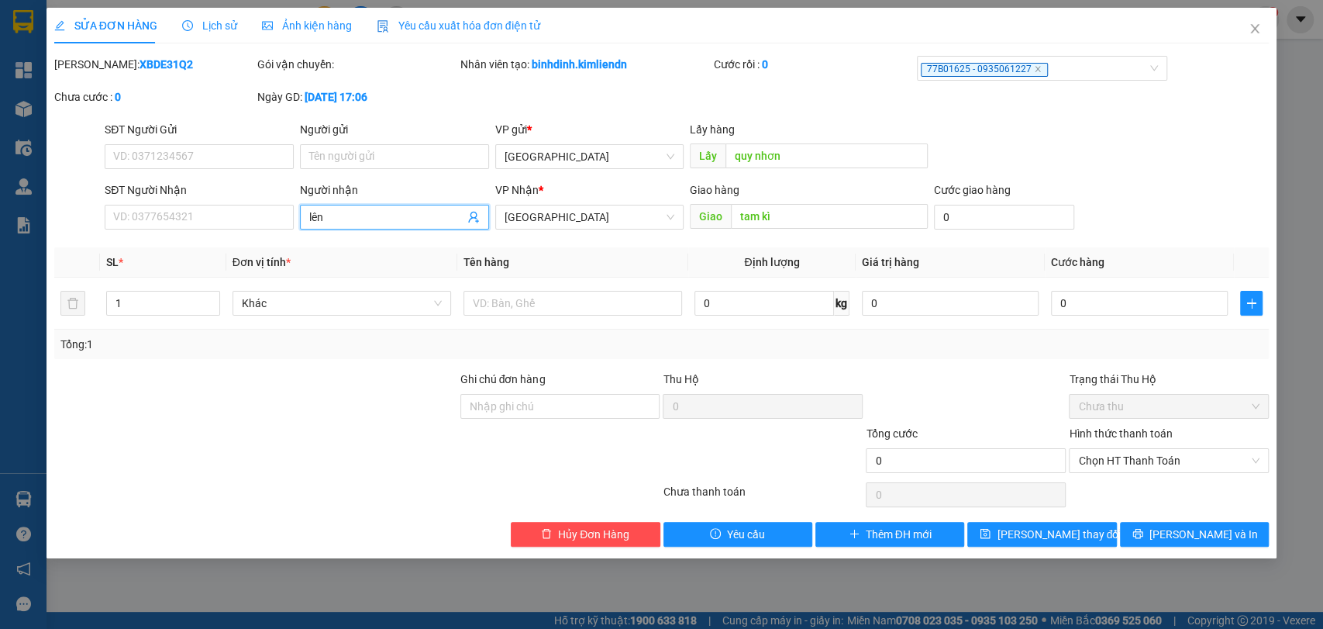
click at [339, 209] on input "lên" at bounding box center [386, 217] width 155 height 17
type input "l"
type input "lên"
click at [229, 209] on input "SĐT Người Nhận" at bounding box center [199, 217] width 189 height 25
type input "0355541701"
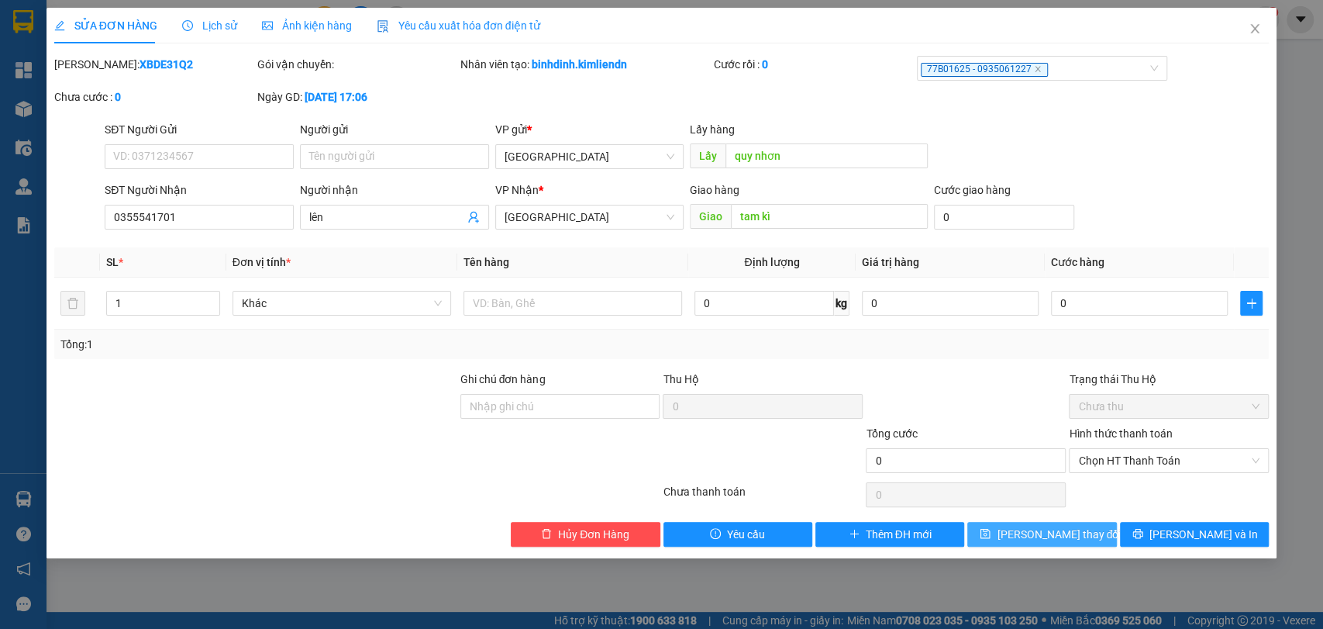
click at [1021, 534] on span "[PERSON_NAME] thay đổi" at bounding box center [1059, 534] width 124 height 17
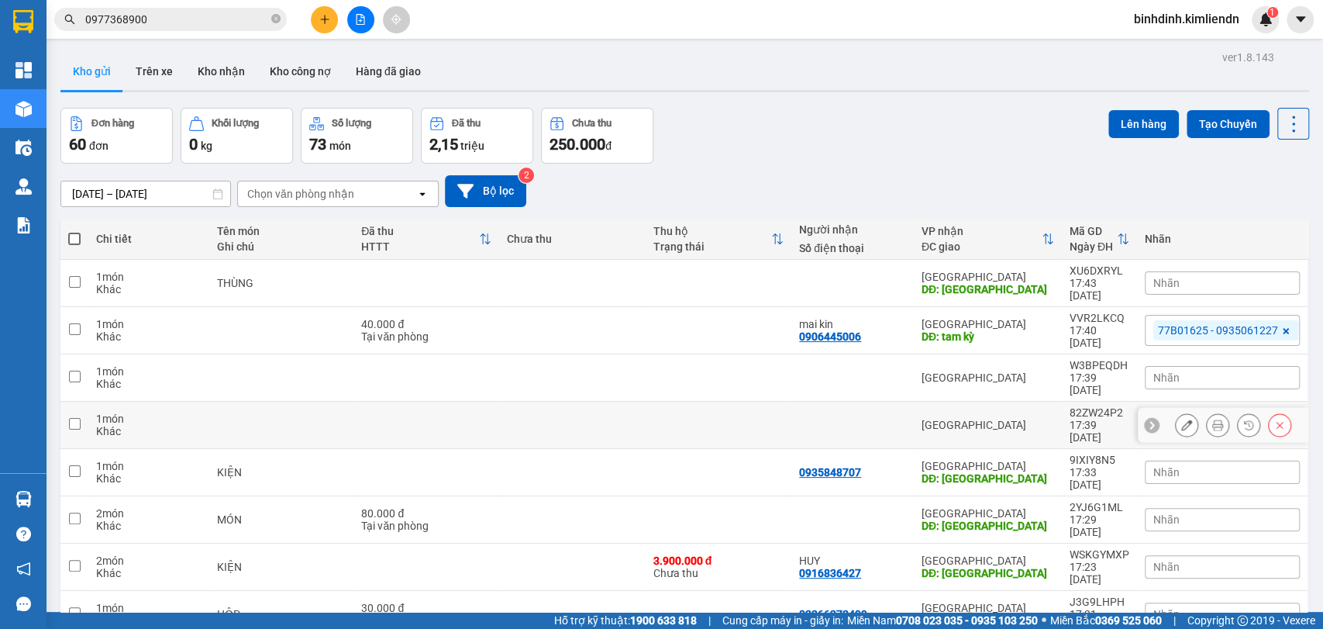
scroll to position [2, 0]
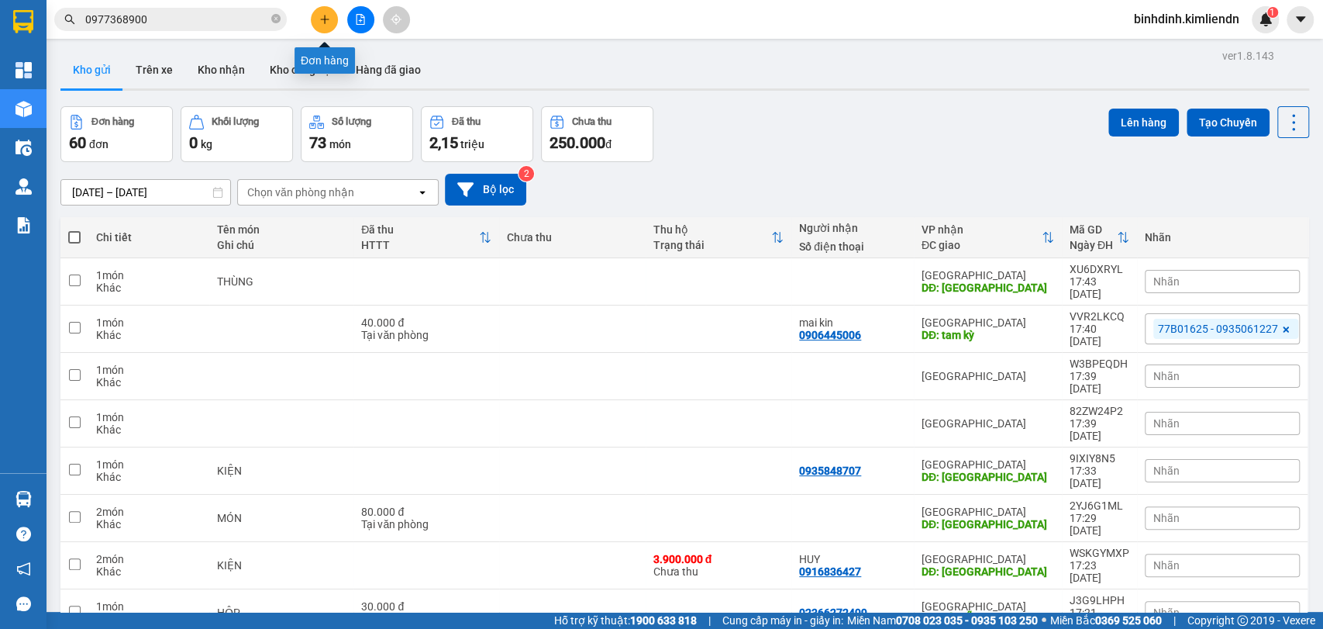
click at [335, 26] on button at bounding box center [324, 19] width 27 height 27
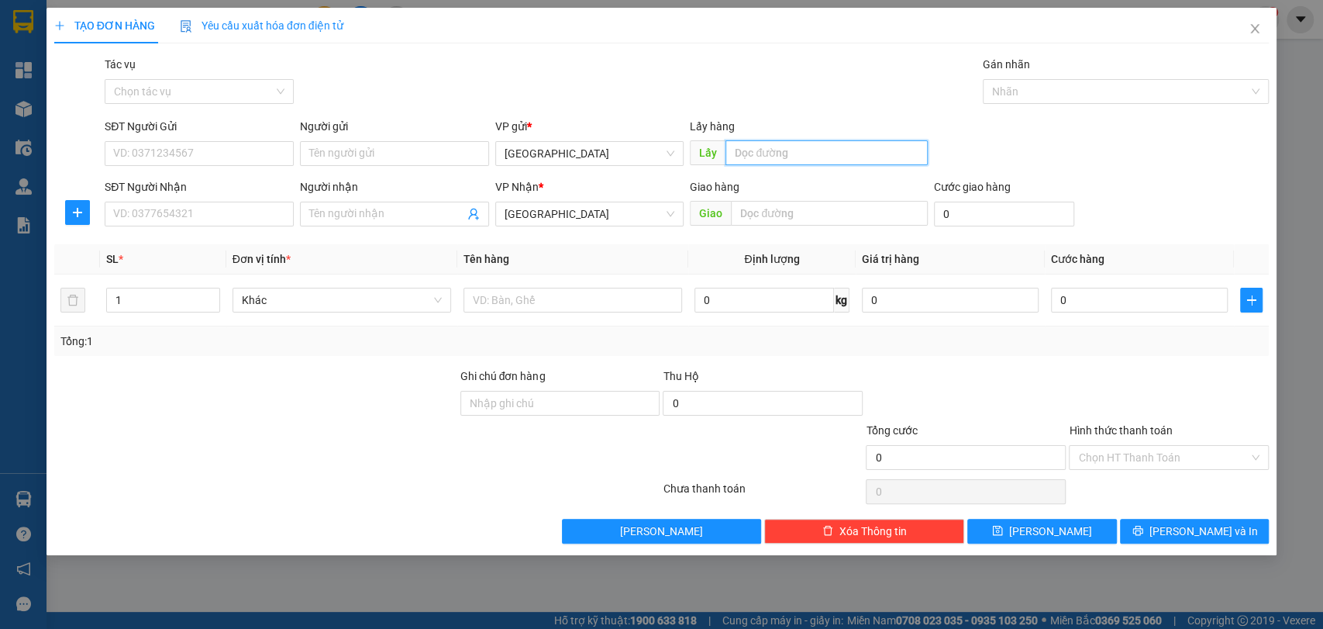
click at [778, 159] on input "text" at bounding box center [827, 152] width 202 height 25
type input "quy nhơn"
click at [781, 202] on input "text" at bounding box center [829, 213] width 197 height 25
type input "d"
type input "[GEOGRAPHIC_DATA]"
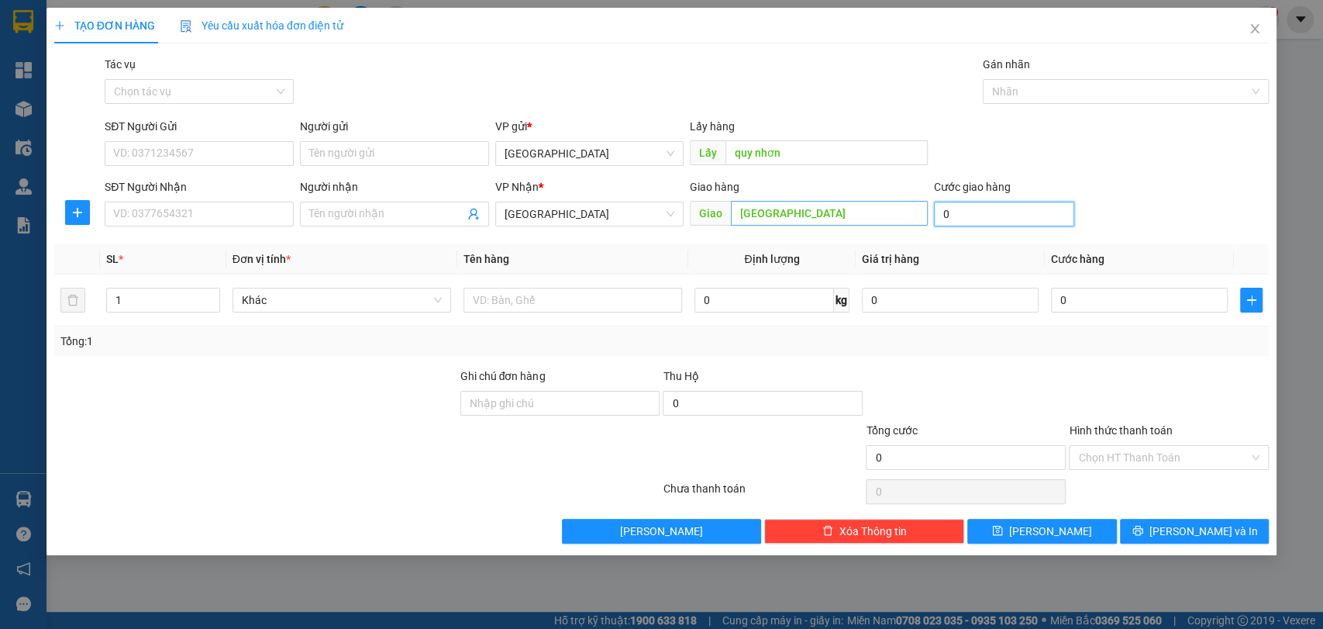
type input "3"
type input "30"
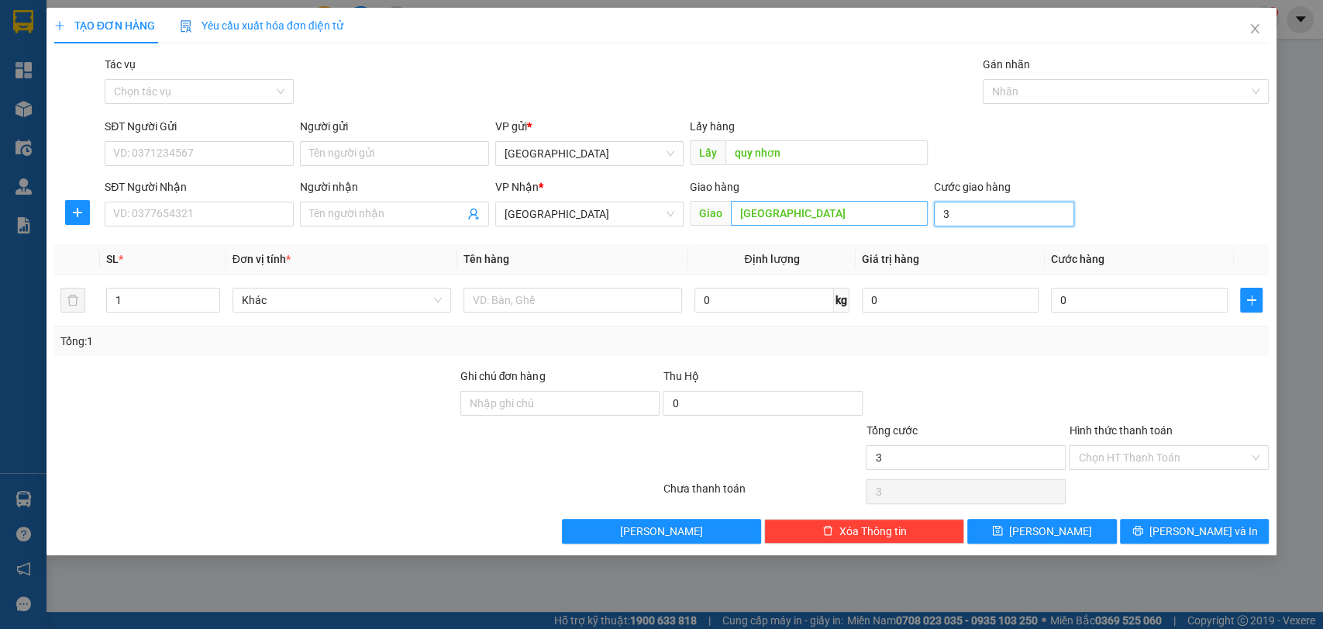
type input "30"
type input "300"
type input "3.000"
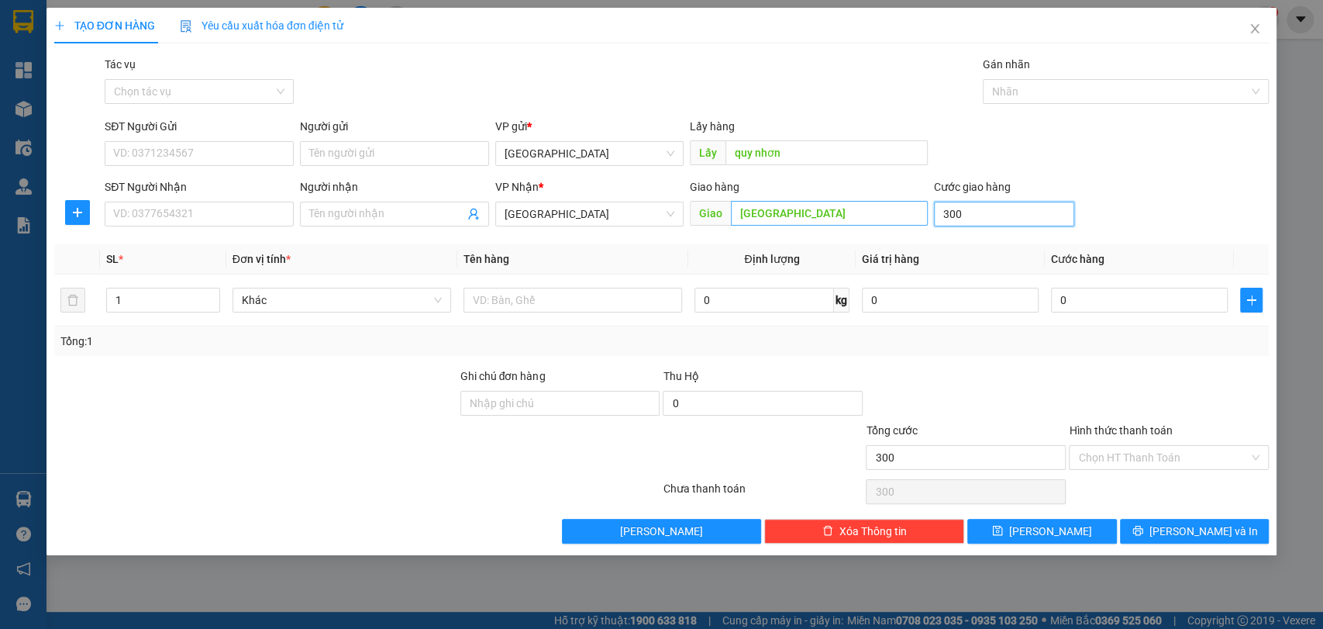
type input "3.000"
type input "30.000"
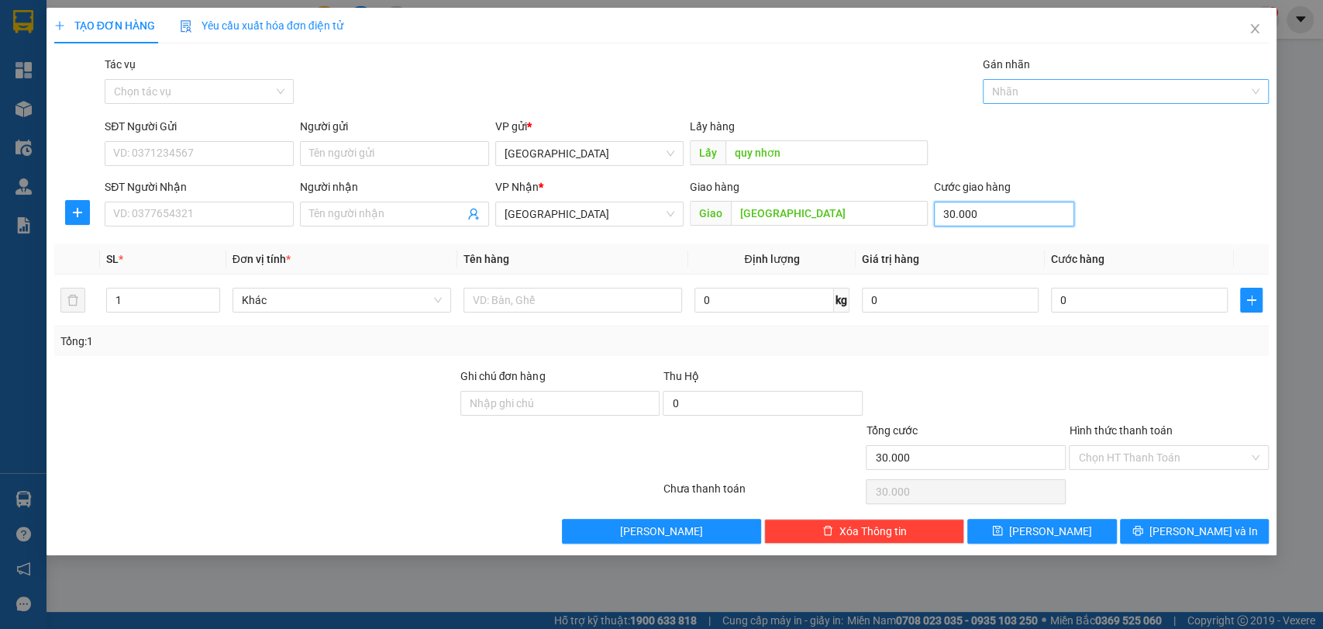
click at [1063, 91] on div at bounding box center [1119, 91] width 264 height 19
type input "30.000"
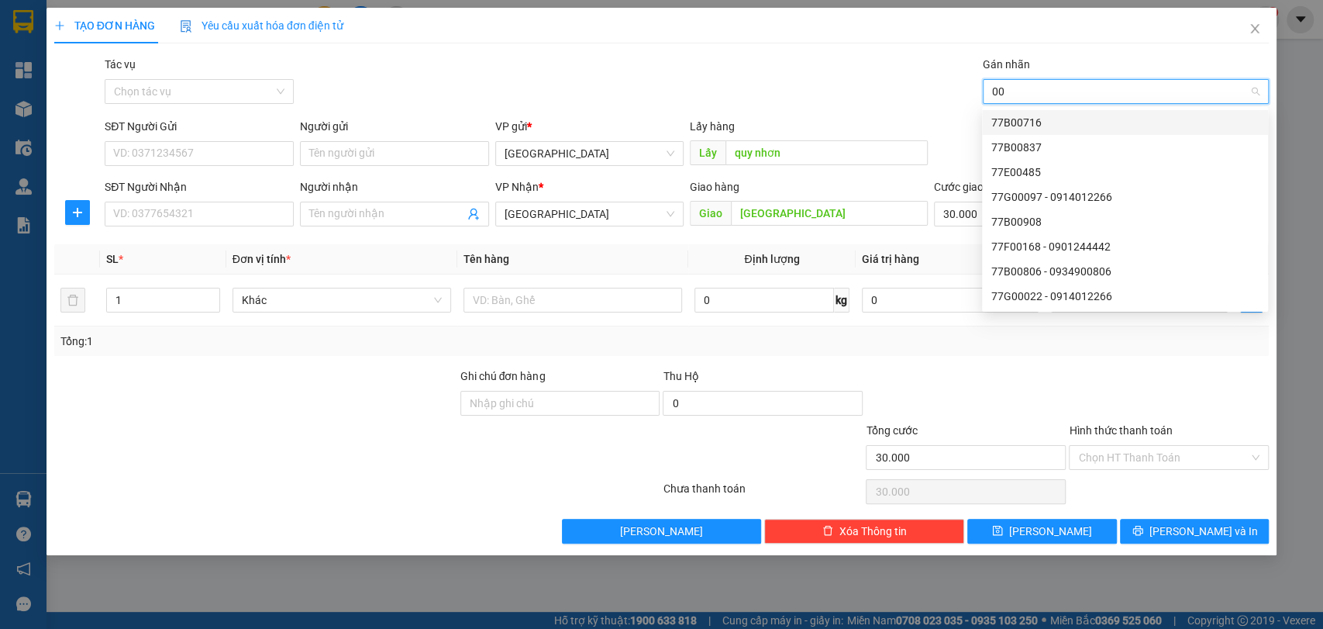
type input "000"
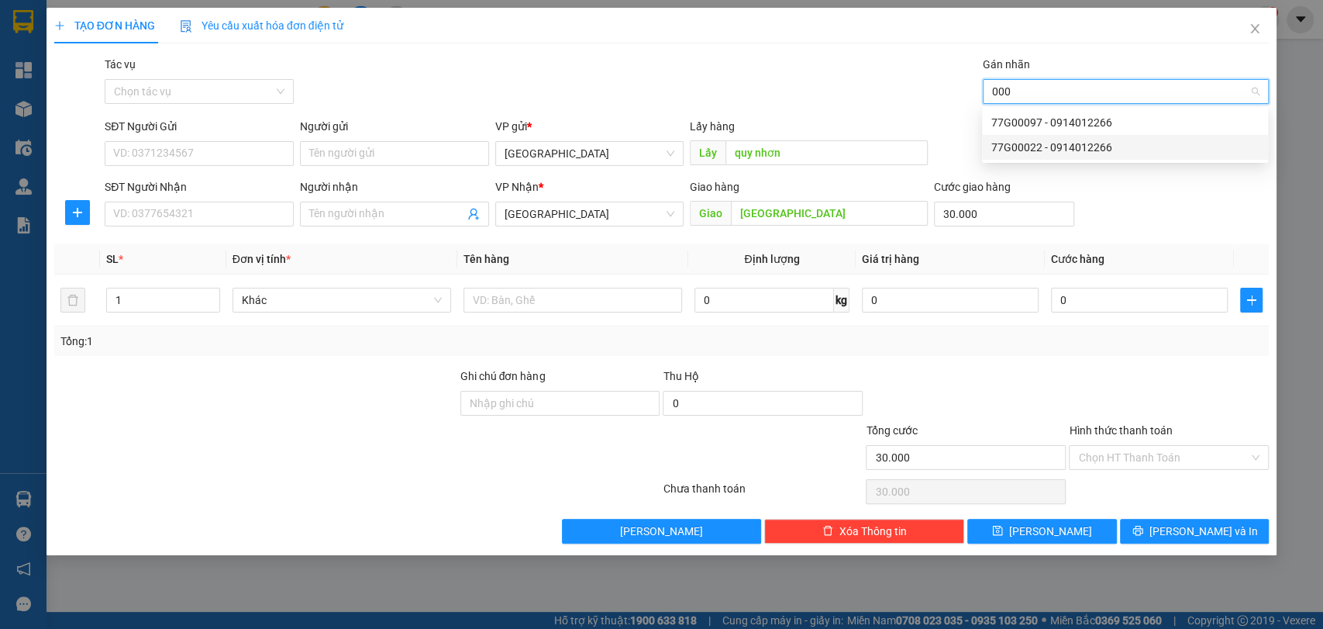
click at [1063, 143] on div "77G00022 - 0914012266" at bounding box center [1124, 147] width 267 height 17
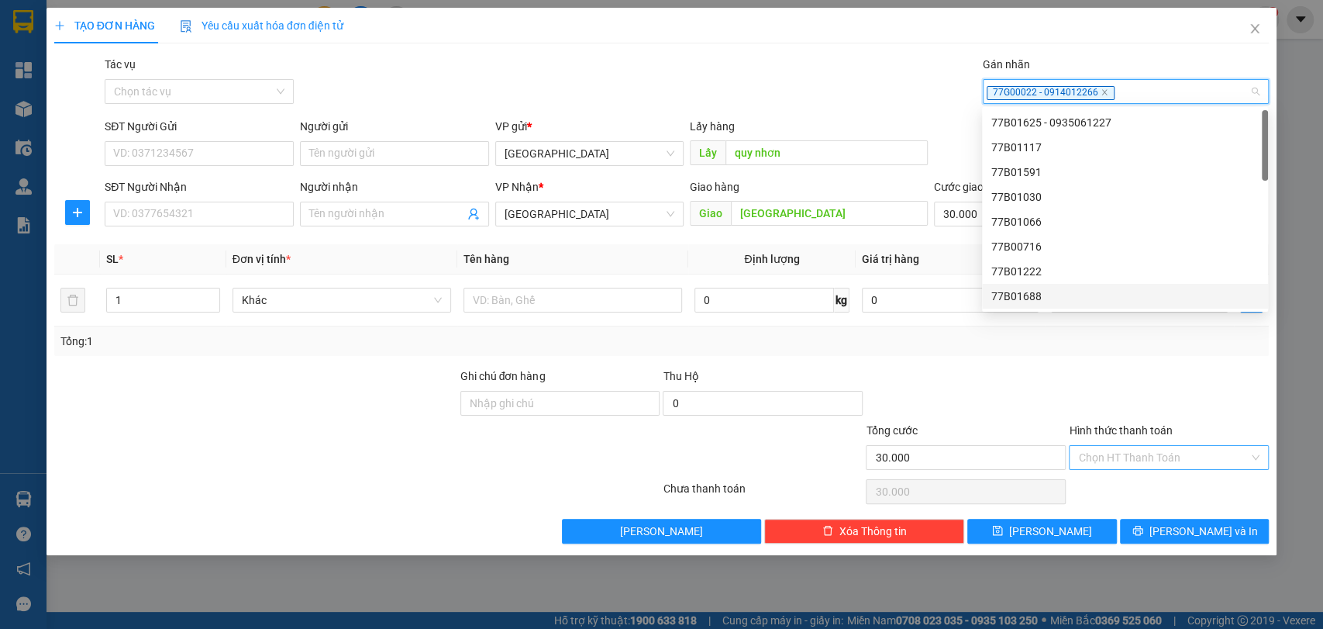
click at [1126, 452] on input "Hình thức thanh toán" at bounding box center [1163, 457] width 171 height 23
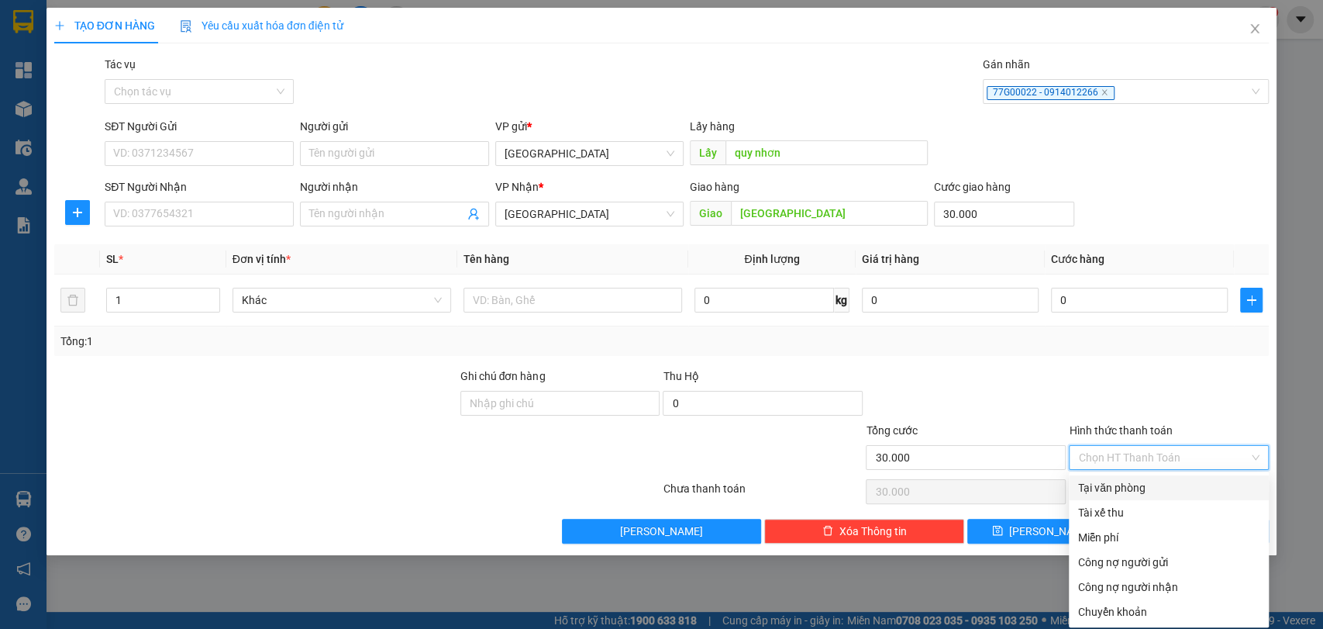
click at [1122, 482] on div "Tại văn phòng" at bounding box center [1168, 487] width 181 height 17
type input "0"
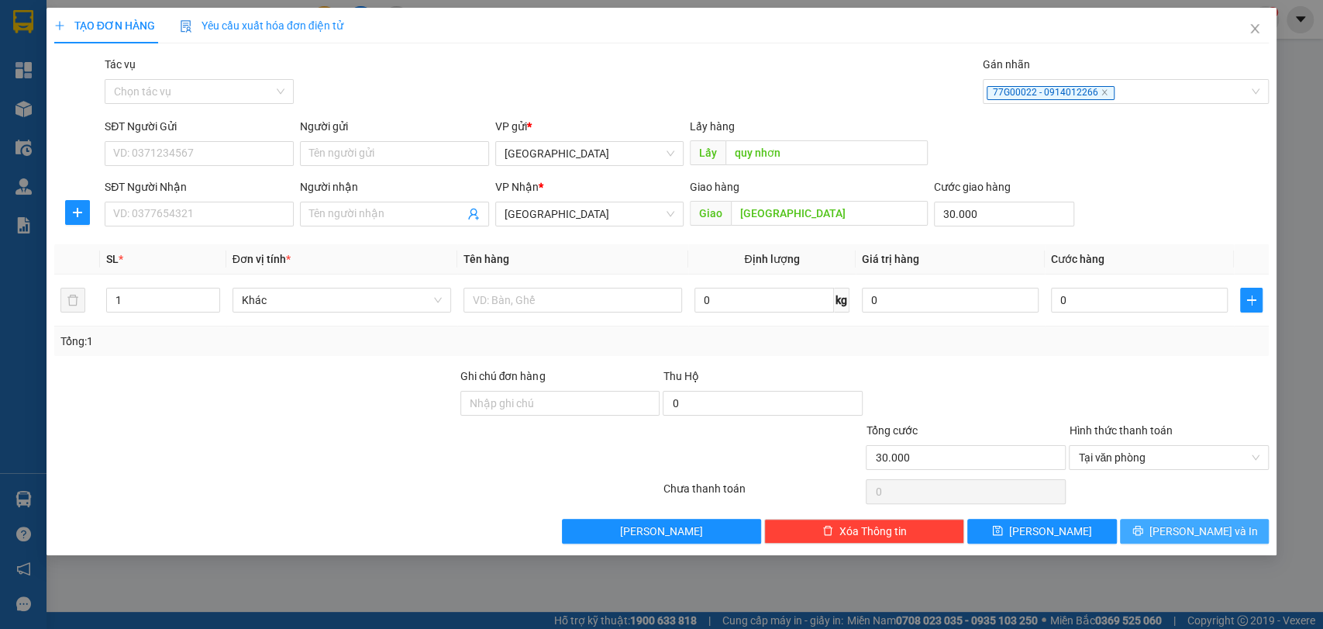
click at [1143, 526] on icon "printer" at bounding box center [1137, 531] width 10 height 10
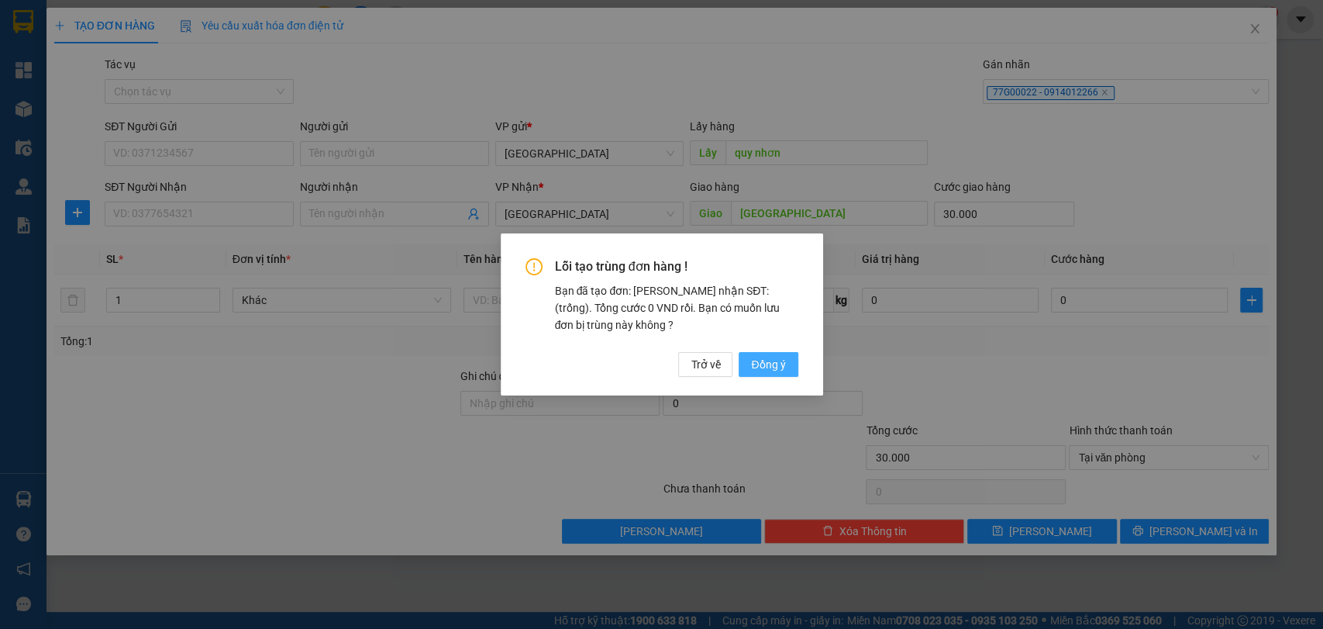
click at [778, 370] on span "Đồng ý" at bounding box center [768, 364] width 34 height 17
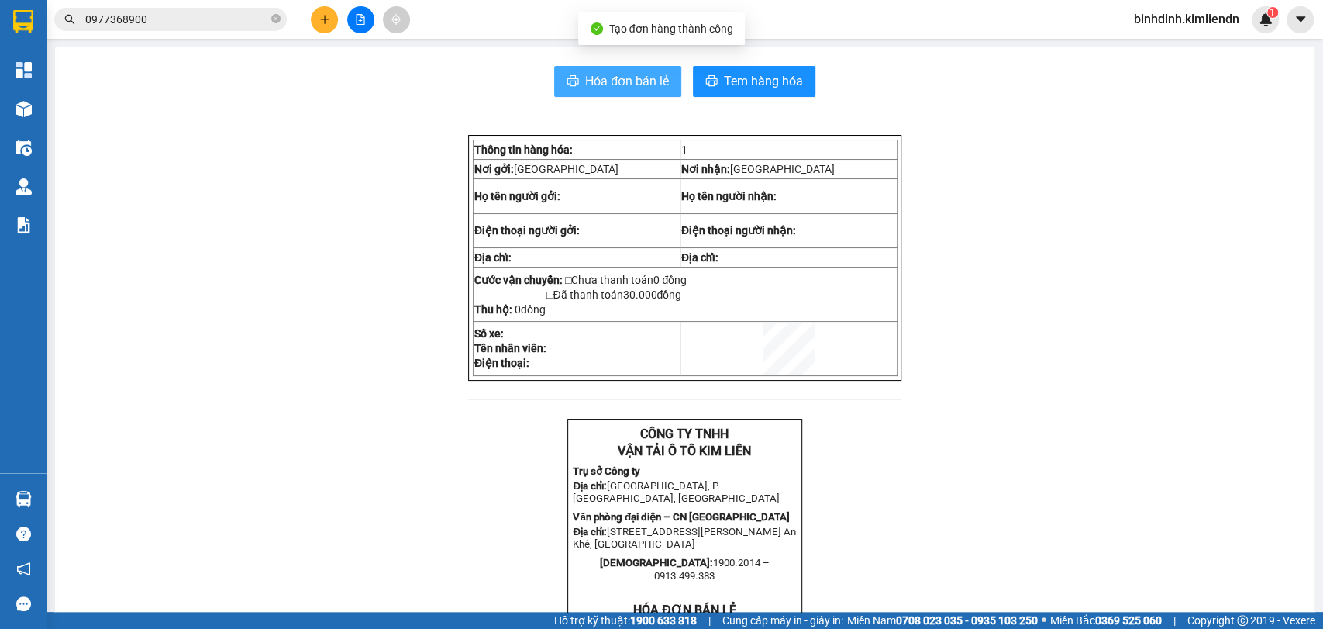
click at [632, 78] on span "Hóa đơn bán lẻ" at bounding box center [627, 80] width 84 height 19
click at [319, 24] on icon "plus" at bounding box center [324, 19] width 11 height 11
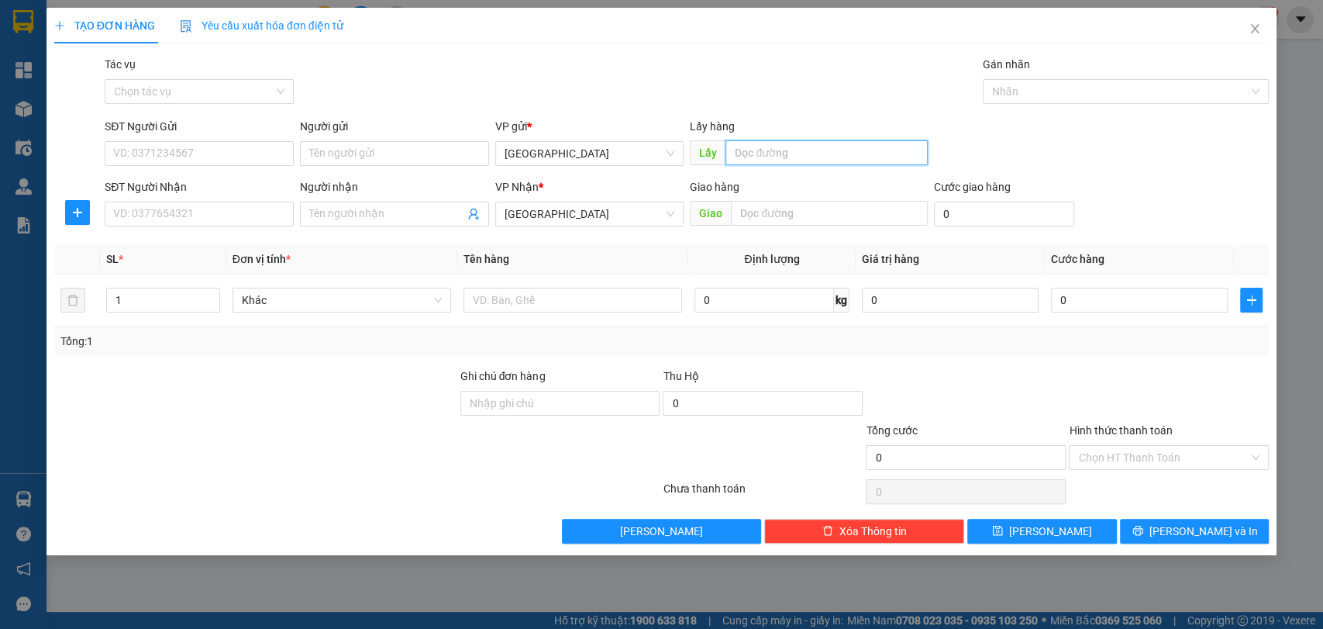
click at [769, 159] on input "text" at bounding box center [827, 152] width 202 height 25
type input "quy nhơn"
click at [769, 208] on input "text" at bounding box center [829, 213] width 197 height 25
type input "quãng ngãi"
click at [992, 101] on div "Nhãn" at bounding box center [1126, 91] width 287 height 25
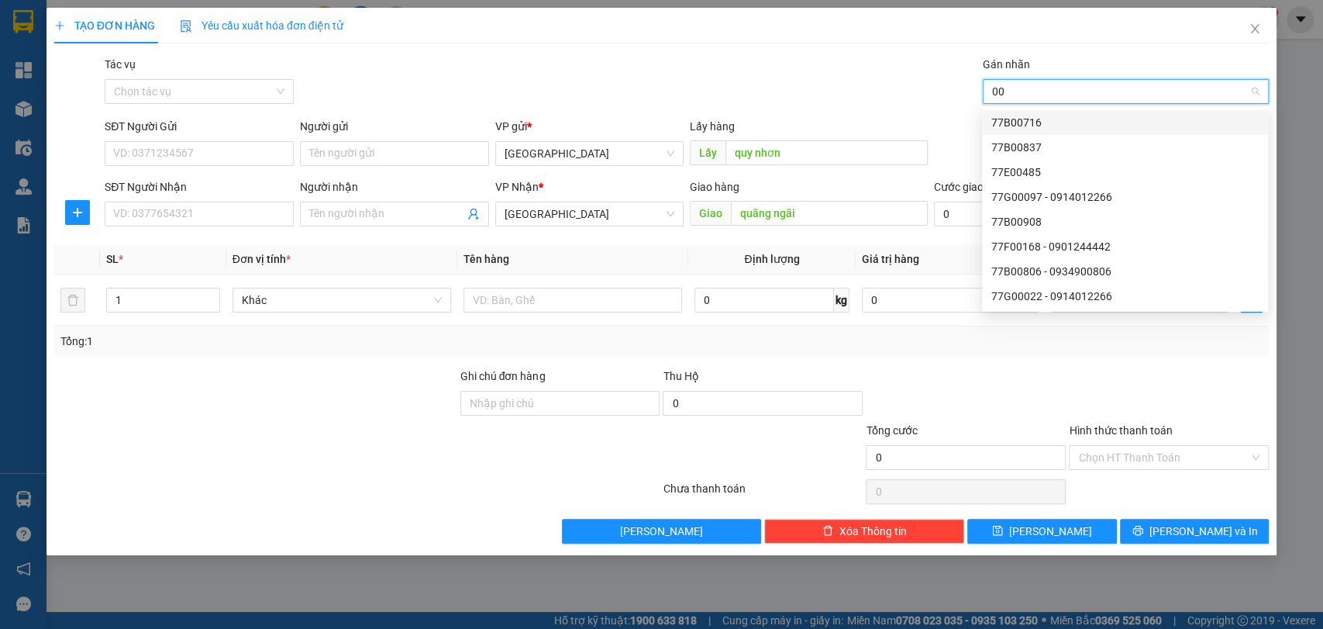
type input "000"
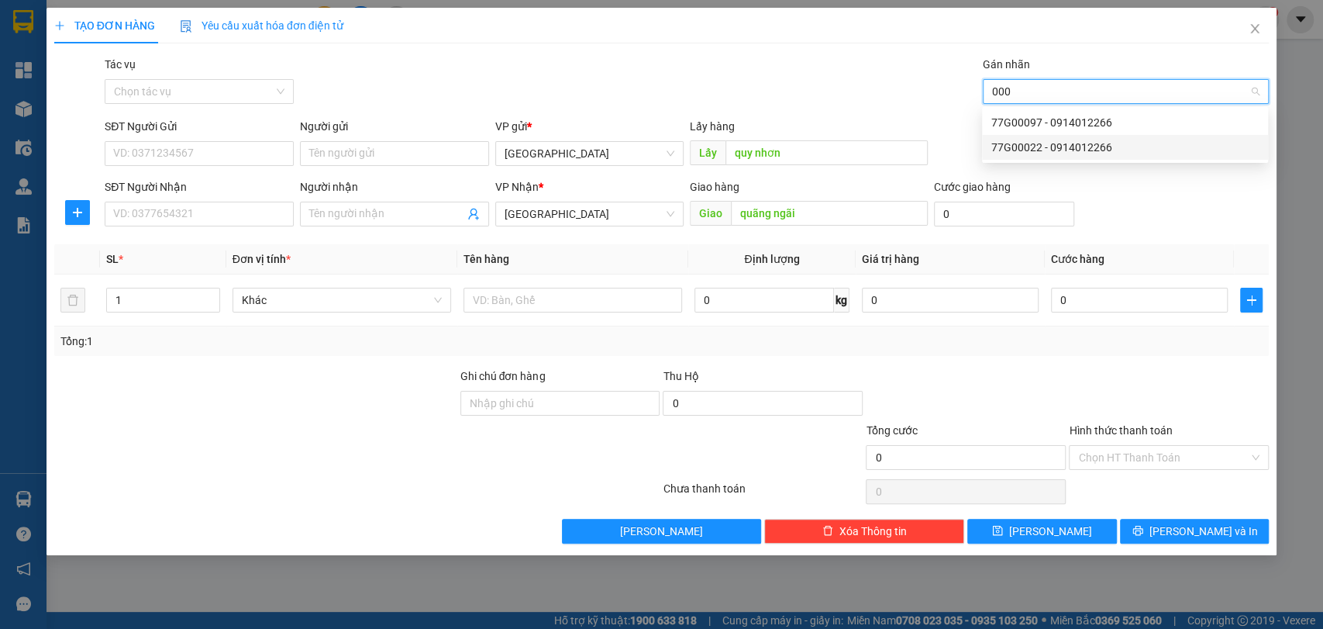
click at [1010, 135] on div "77G00022 - 0914012266" at bounding box center [1125, 147] width 286 height 25
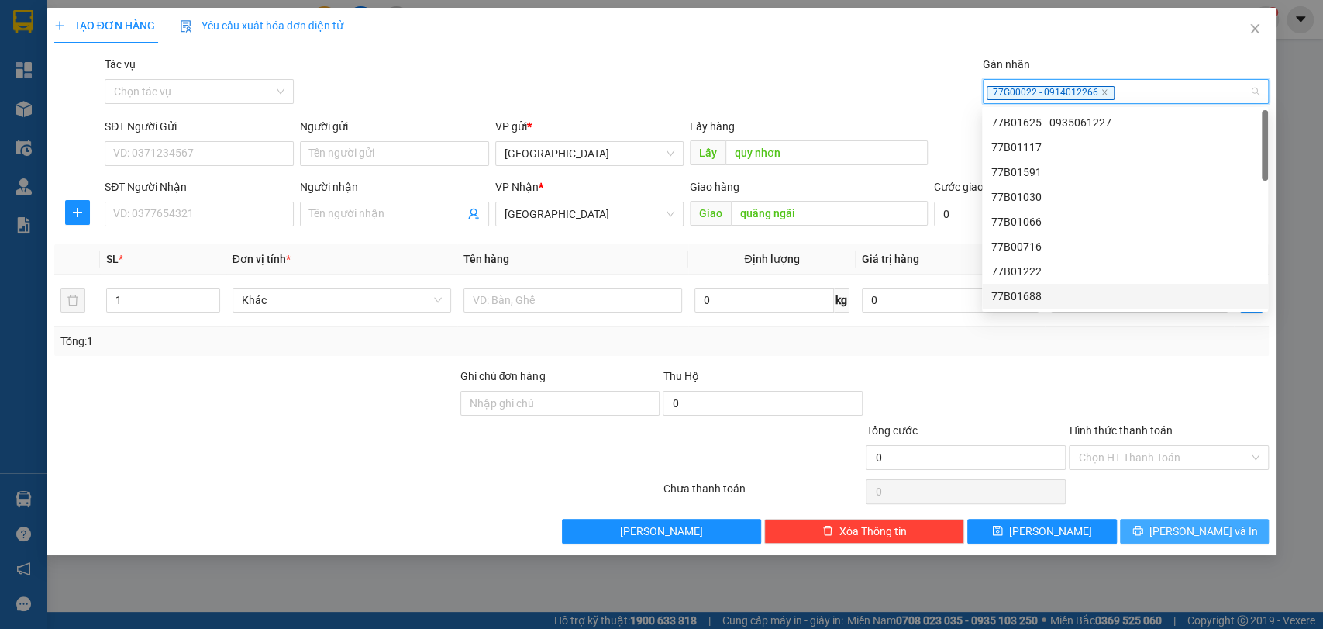
click at [1209, 522] on span "[PERSON_NAME] và In" at bounding box center [1204, 530] width 109 height 17
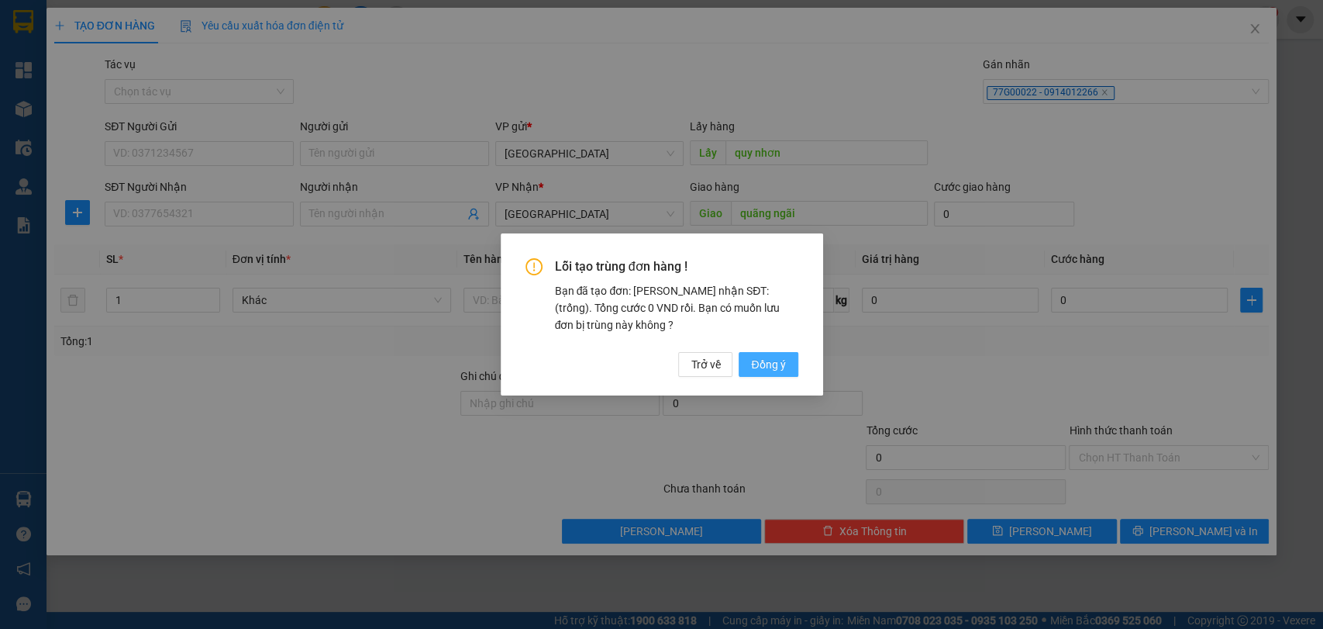
click at [791, 365] on button "Đồng ý" at bounding box center [768, 364] width 59 height 25
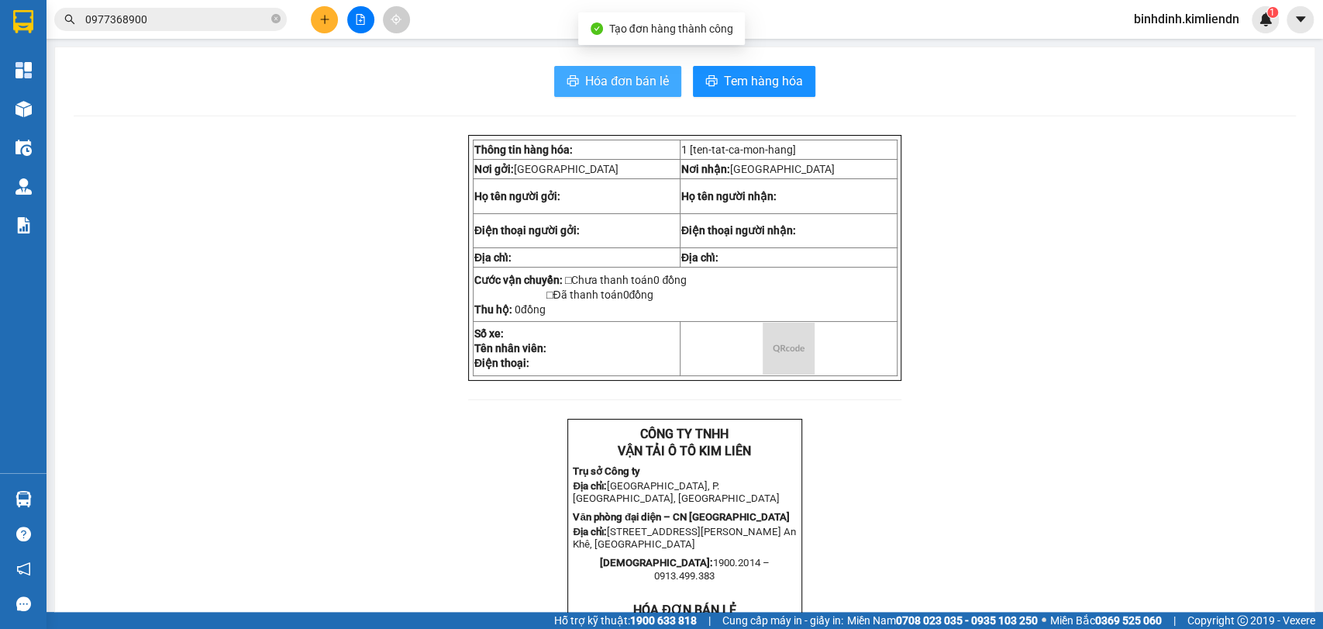
click at [582, 70] on button "Hóa đơn bán lẻ" at bounding box center [617, 81] width 127 height 31
